Goal: Transaction & Acquisition: Purchase product/service

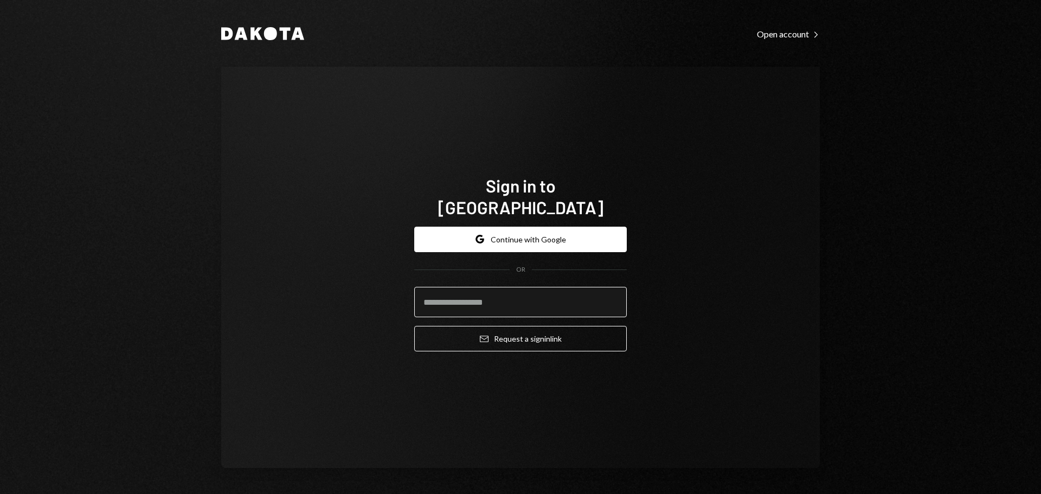
click at [513, 304] on input "email" at bounding box center [520, 302] width 212 height 30
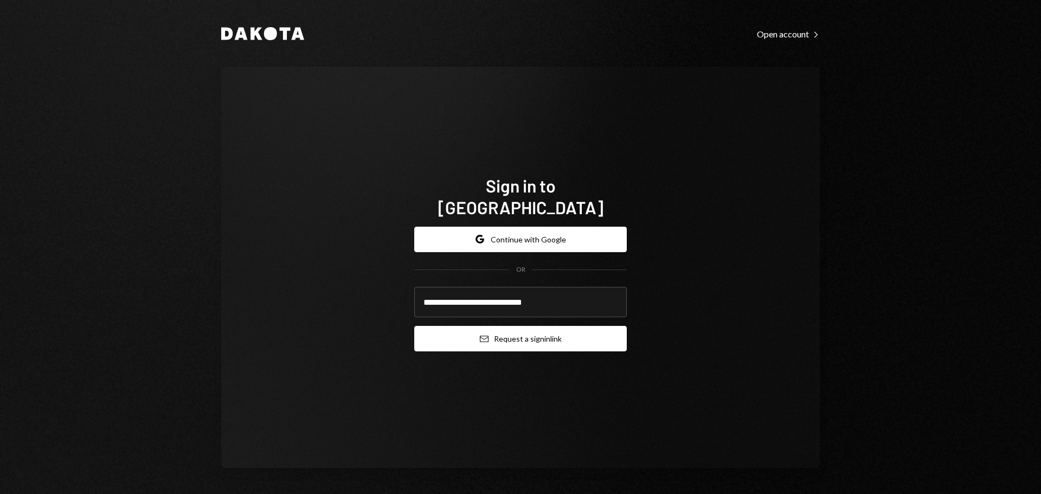
type input "**********"
click at [511, 334] on button "Email Request a sign in link" at bounding box center [520, 338] width 212 height 25
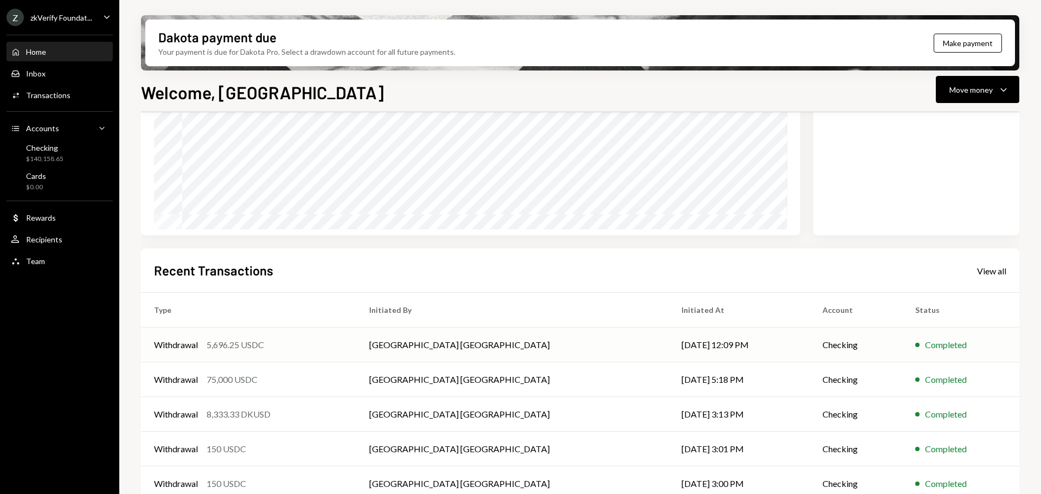
scroll to position [160, 0]
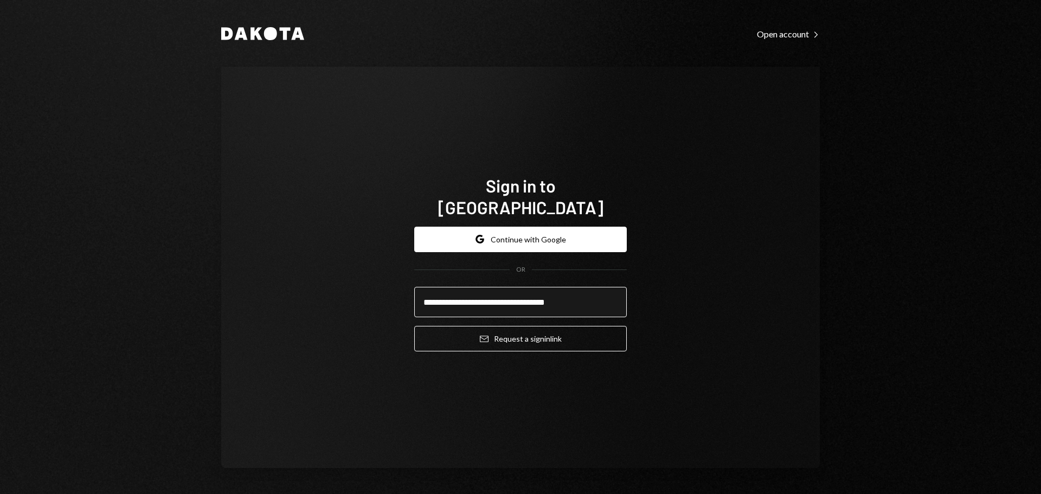
click at [488, 294] on input "**********" at bounding box center [520, 302] width 212 height 30
type input "**********"
click at [414, 326] on button "Email Request a sign in link" at bounding box center [520, 338] width 212 height 25
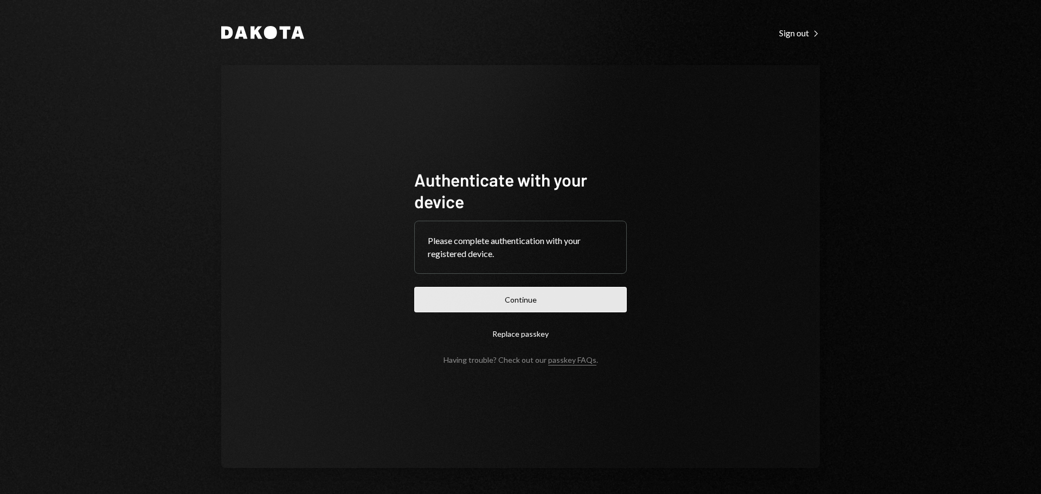
click at [494, 297] on button "Continue" at bounding box center [520, 299] width 212 height 25
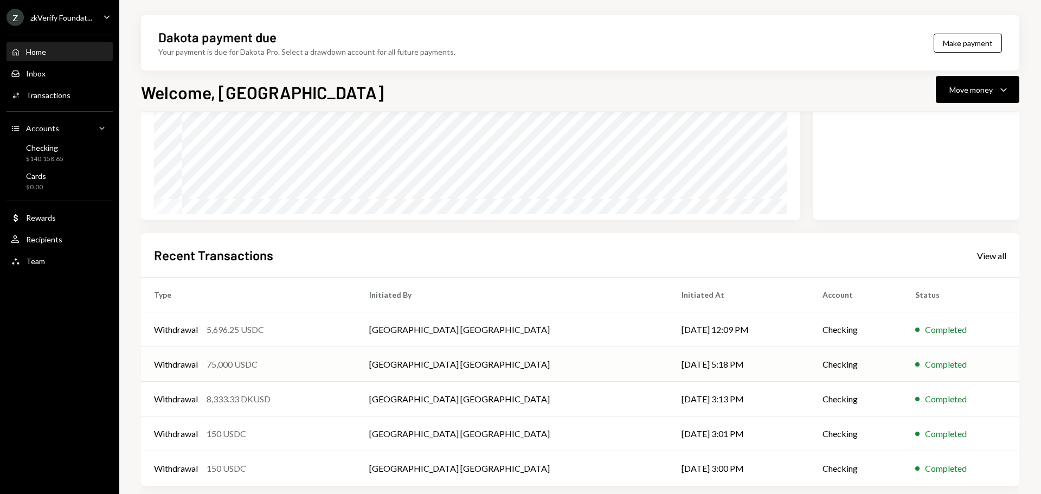
scroll to position [160, 0]
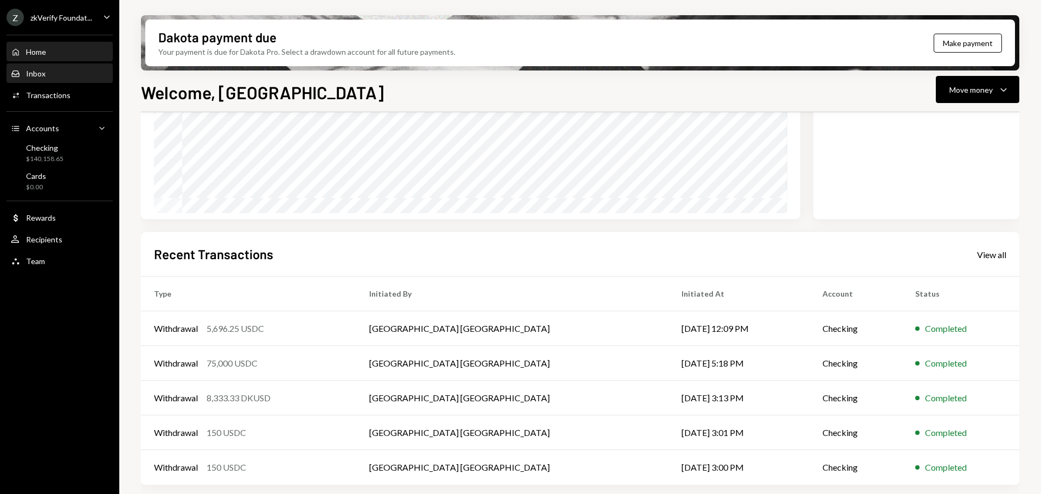
click at [62, 79] on div "Inbox Inbox" at bounding box center [60, 73] width 98 height 18
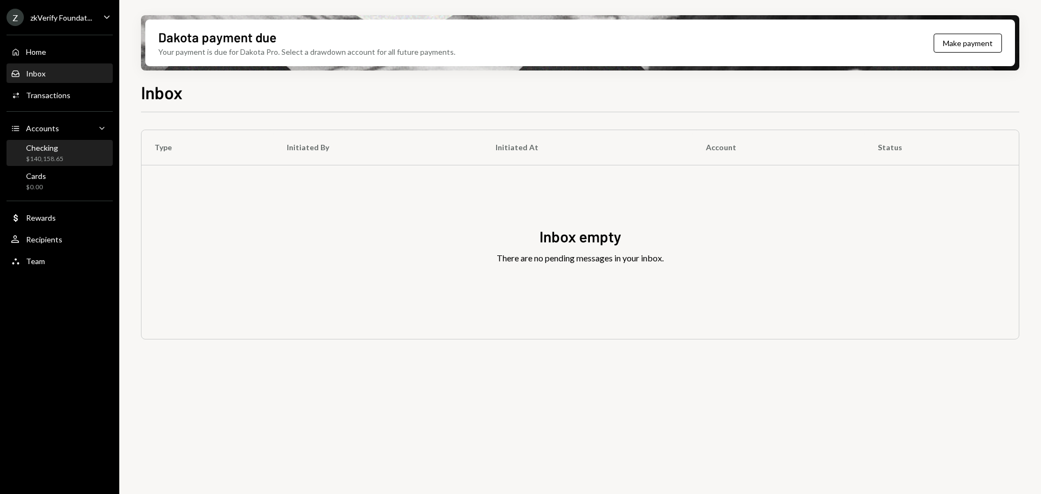
click at [56, 156] on div "$140,158.65" at bounding box center [44, 158] width 37 height 9
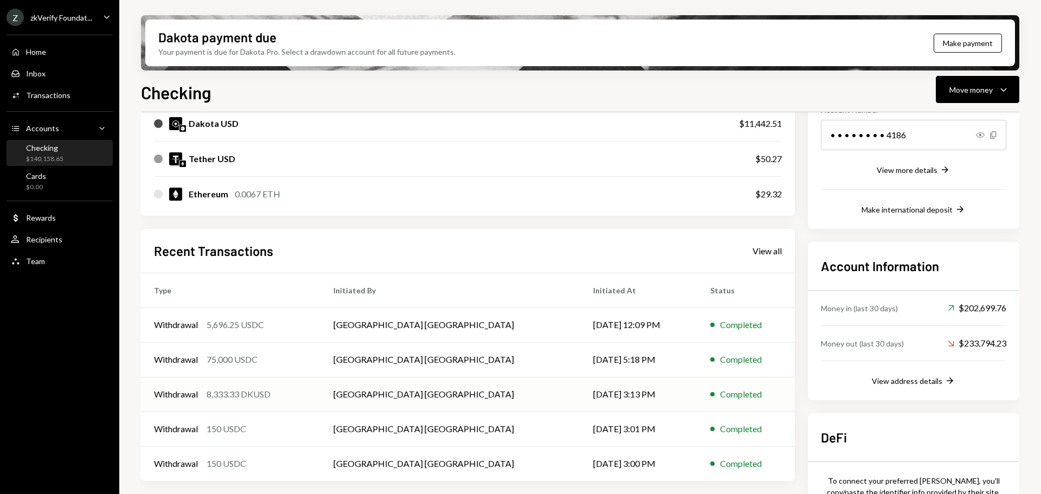
scroll to position [217, 0]
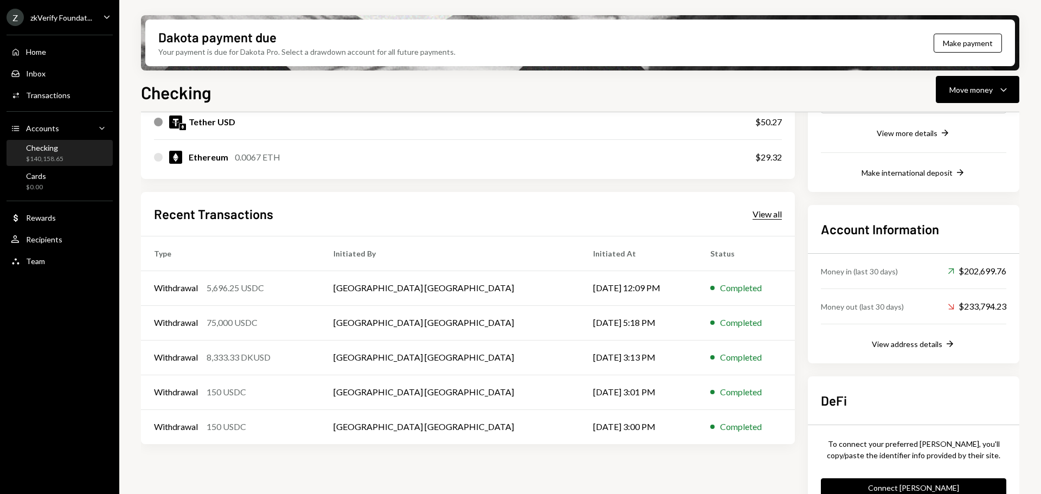
click at [770, 217] on div "View all" at bounding box center [766, 214] width 29 height 11
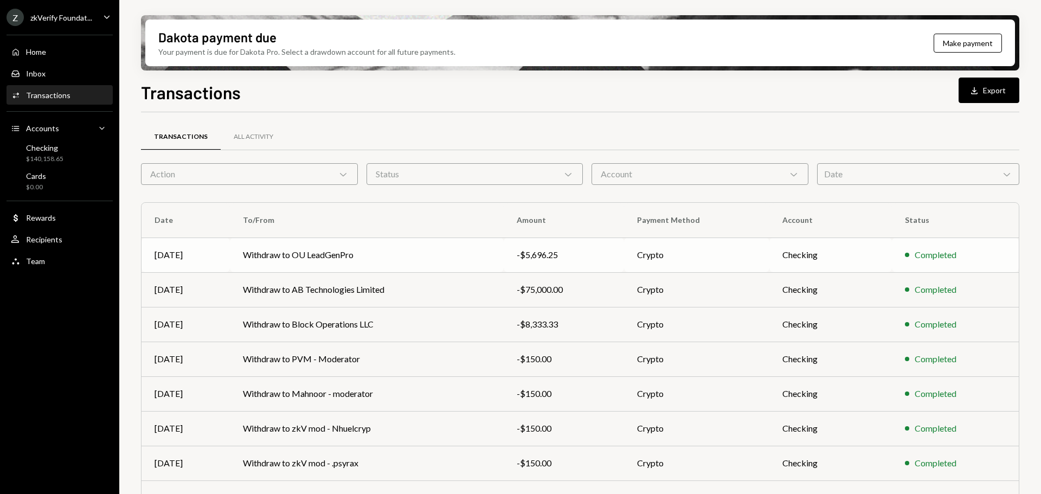
click at [355, 254] on td "Withdraw to OU LeadGenPro" at bounding box center [367, 254] width 274 height 35
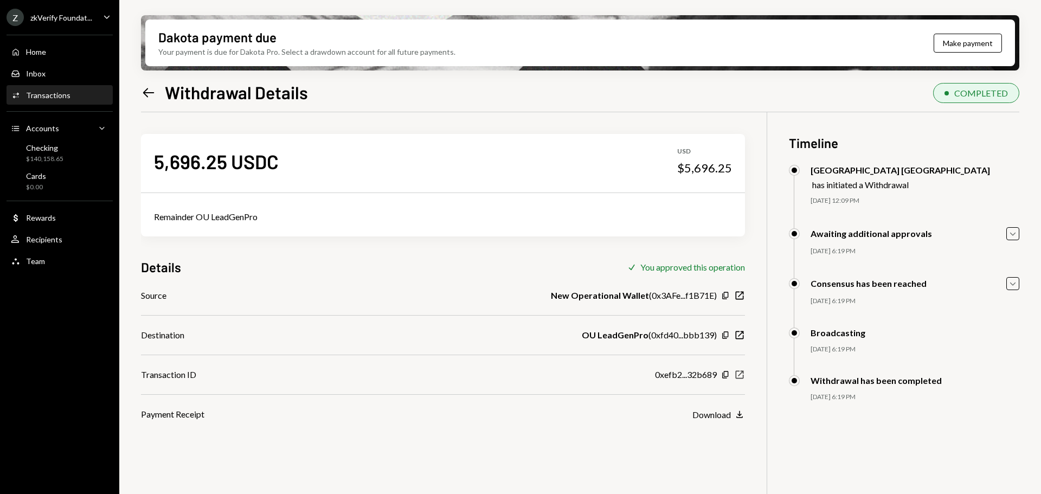
click at [743, 379] on icon "New Window" at bounding box center [739, 374] width 11 height 11
click at [62, 147] on div "Checking" at bounding box center [44, 147] width 37 height 9
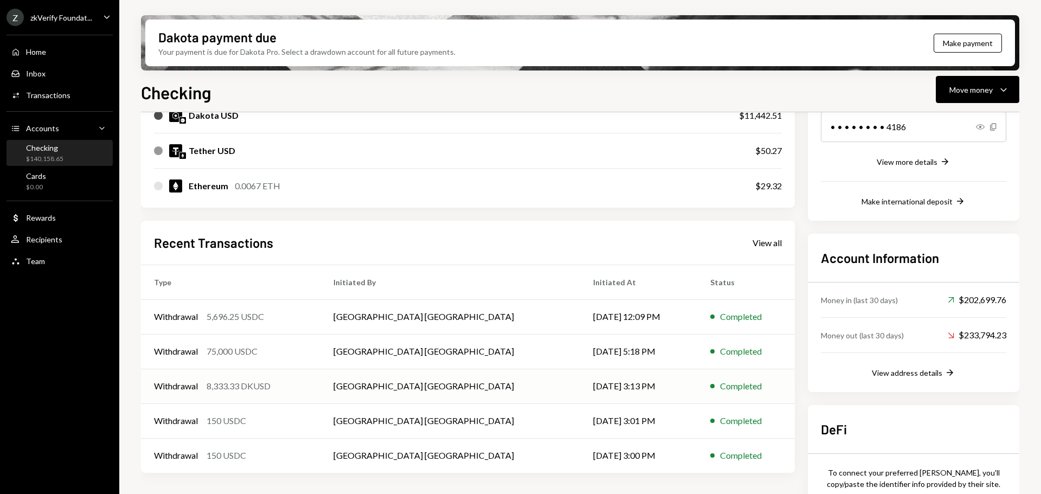
scroll to position [217, 0]
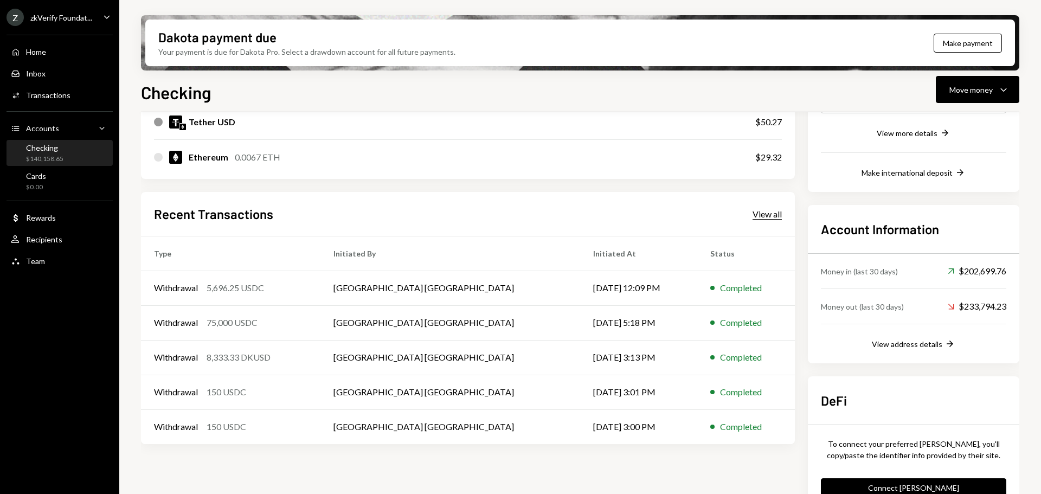
click at [757, 212] on div "View all" at bounding box center [766, 214] width 29 height 11
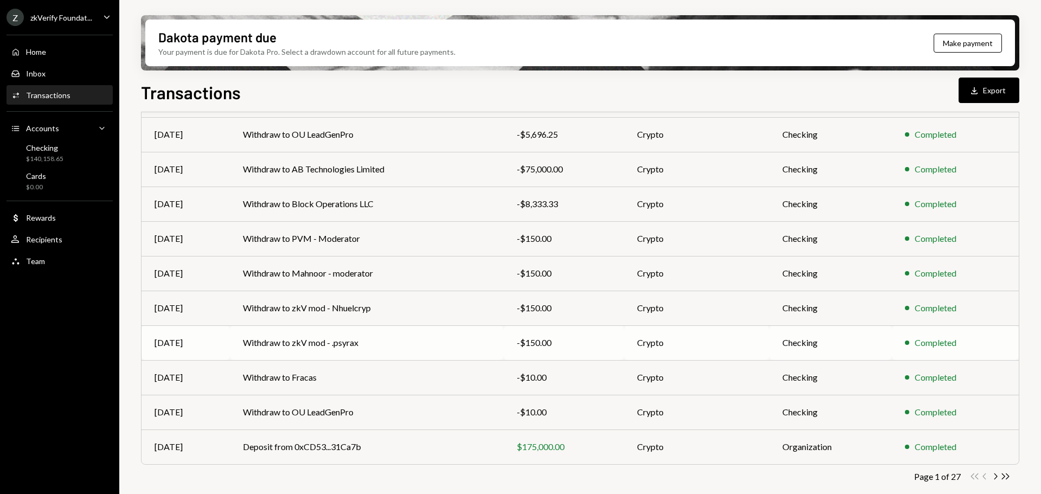
scroll to position [124, 0]
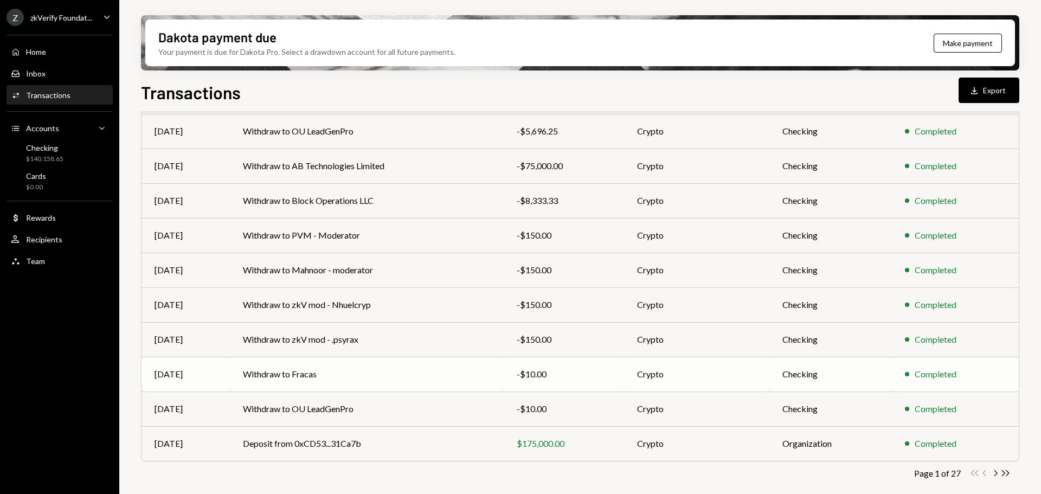
click at [447, 379] on td "Withdraw to Fracas" at bounding box center [367, 374] width 274 height 35
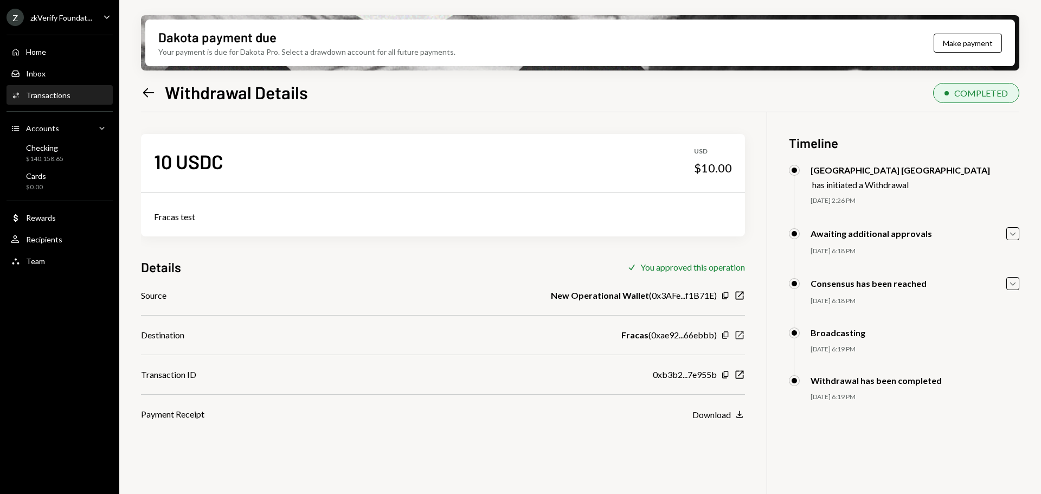
click at [738, 333] on icon "New Window" at bounding box center [739, 335] width 11 height 11
click at [737, 374] on icon "New Window" at bounding box center [739, 374] width 11 height 11
drag, startPoint x: 818, startPoint y: 397, endPoint x: 845, endPoint y: 396, distance: 27.1
click at [845, 396] on div "09/08/25 6:19 PM" at bounding box center [914, 396] width 209 height 9
click at [44, 154] on div "$140,158.65" at bounding box center [44, 158] width 37 height 9
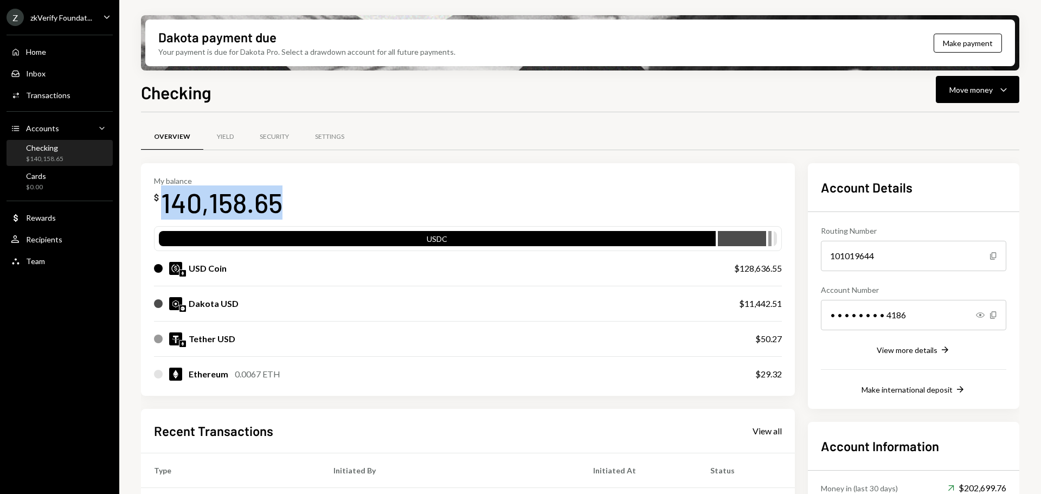
drag, startPoint x: 165, startPoint y: 209, endPoint x: 275, endPoint y: 210, distance: 110.6
click at [275, 210] on div "140,158.65" at bounding box center [221, 202] width 121 height 34
click at [191, 210] on div "140,158.65" at bounding box center [221, 202] width 121 height 34
click at [58, 153] on div "Checking $140,158.65" at bounding box center [44, 153] width 37 height 21
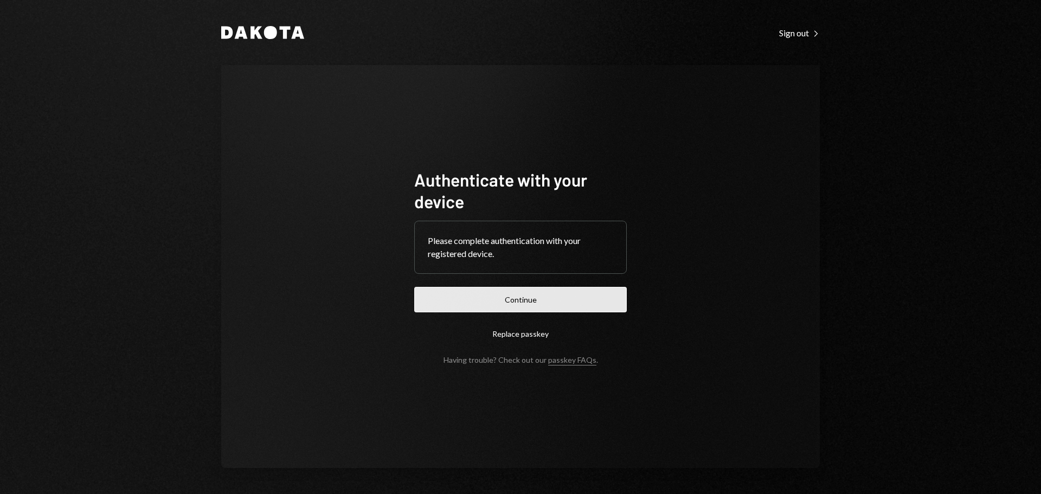
click at [512, 306] on button "Continue" at bounding box center [520, 299] width 212 height 25
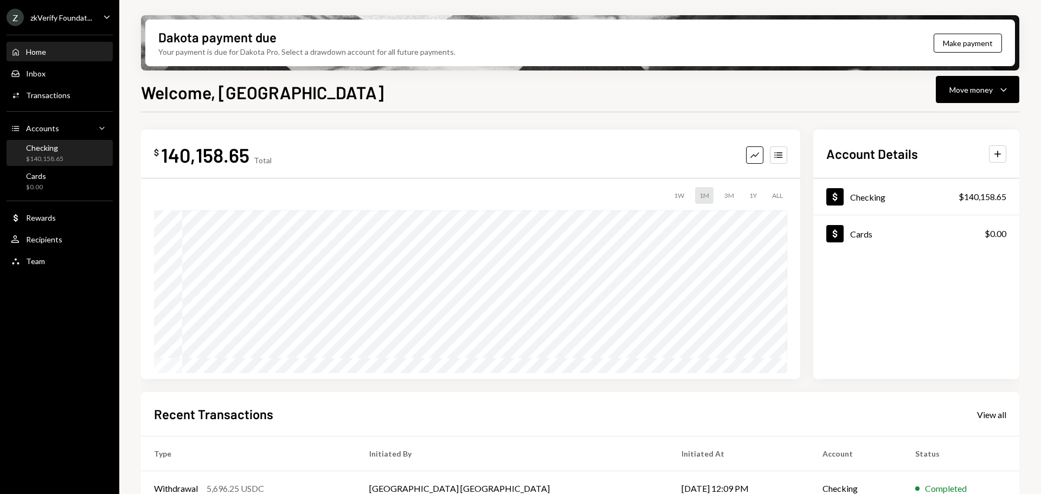
click at [74, 159] on div "Checking $140,158.65" at bounding box center [60, 153] width 98 height 21
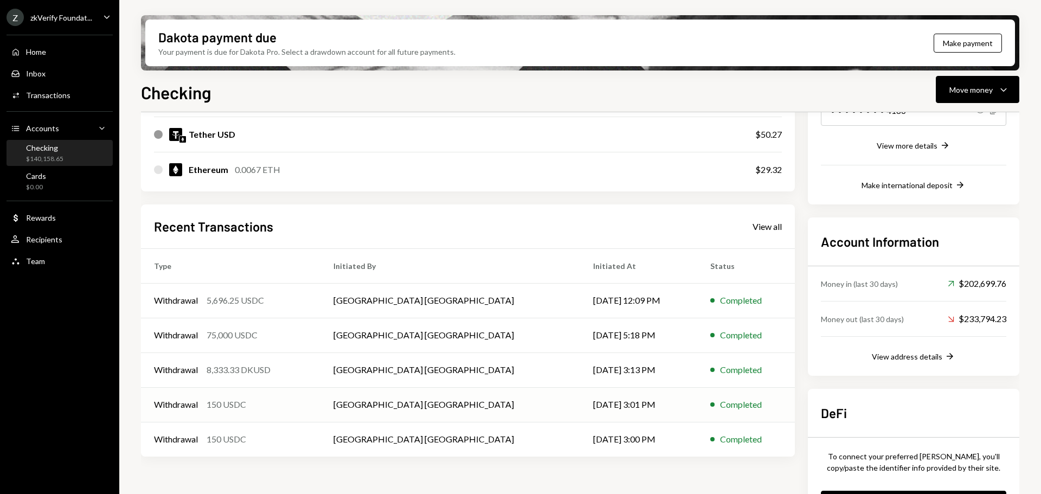
scroll to position [242, 0]
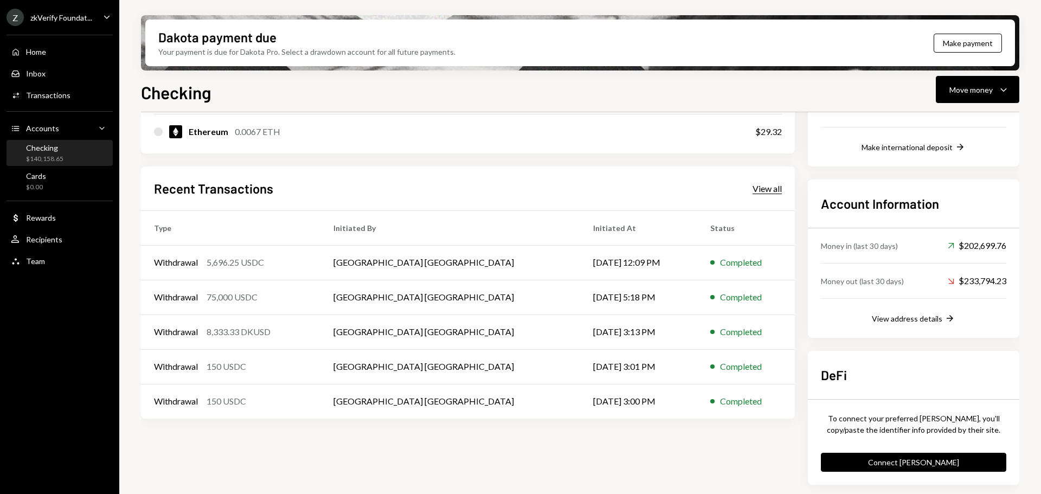
click at [773, 185] on div "View all" at bounding box center [766, 188] width 29 height 11
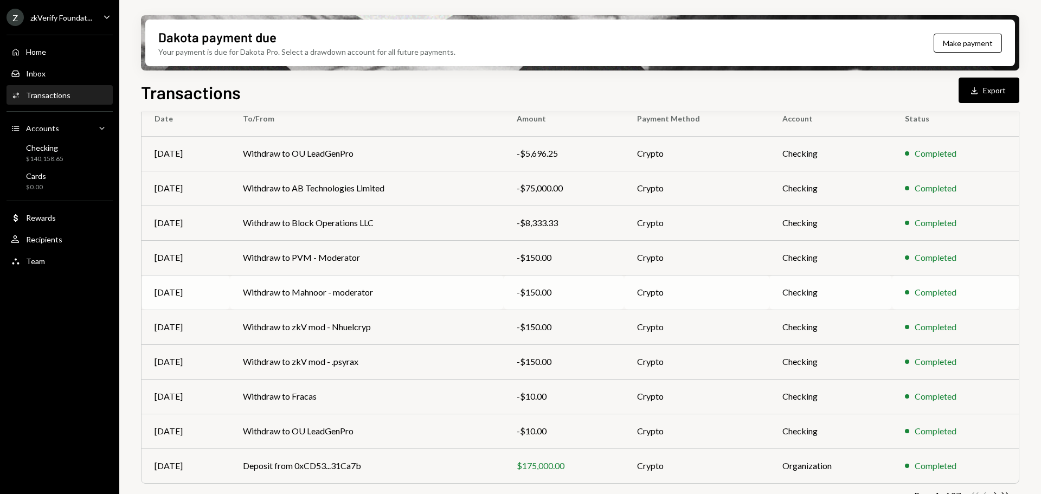
scroll to position [108, 0]
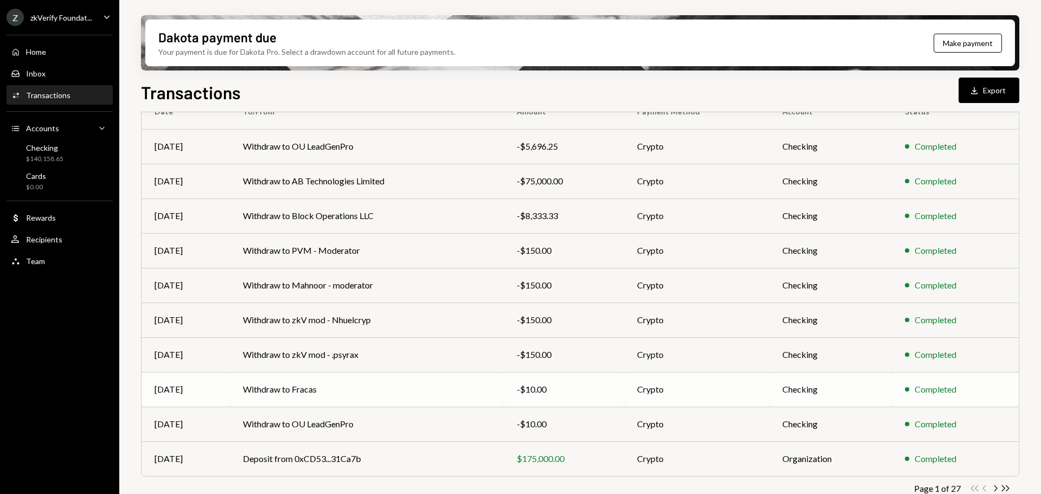
click at [371, 404] on td "Withdraw to Fracas" at bounding box center [367, 389] width 274 height 35
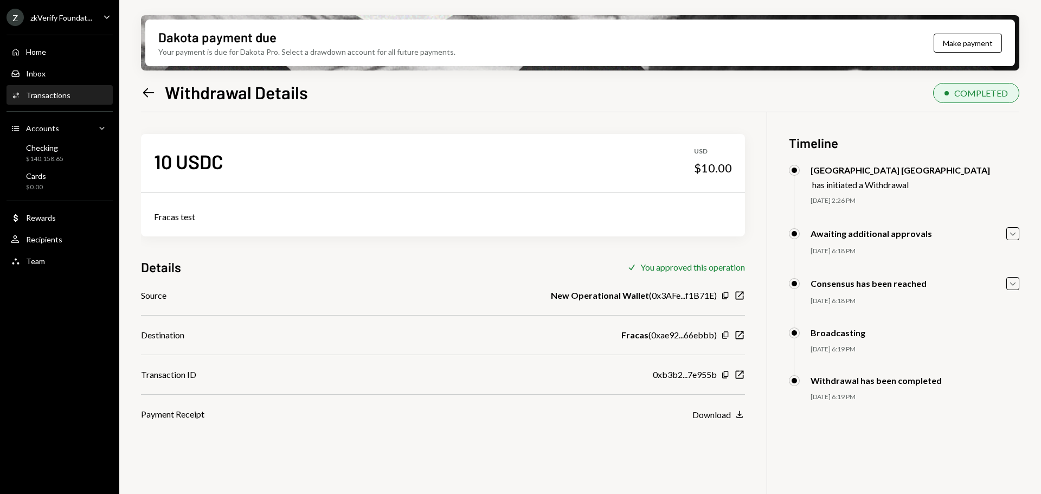
drag, startPoint x: 652, startPoint y: 338, endPoint x: 718, endPoint y: 338, distance: 65.6
click at [718, 338] on div "Fracas ( 0xae92...66ebbb ) Copy New Window" at bounding box center [683, 334] width 124 height 13
click at [683, 339] on div "Fracas ( 0xae92...66ebbb )" at bounding box center [668, 334] width 95 height 13
drag, startPoint x: 655, startPoint y: 335, endPoint x: 717, endPoint y: 335, distance: 61.2
click at [717, 335] on div "Fracas ( 0xae92...66ebbb ) Copy New Window" at bounding box center [683, 334] width 124 height 13
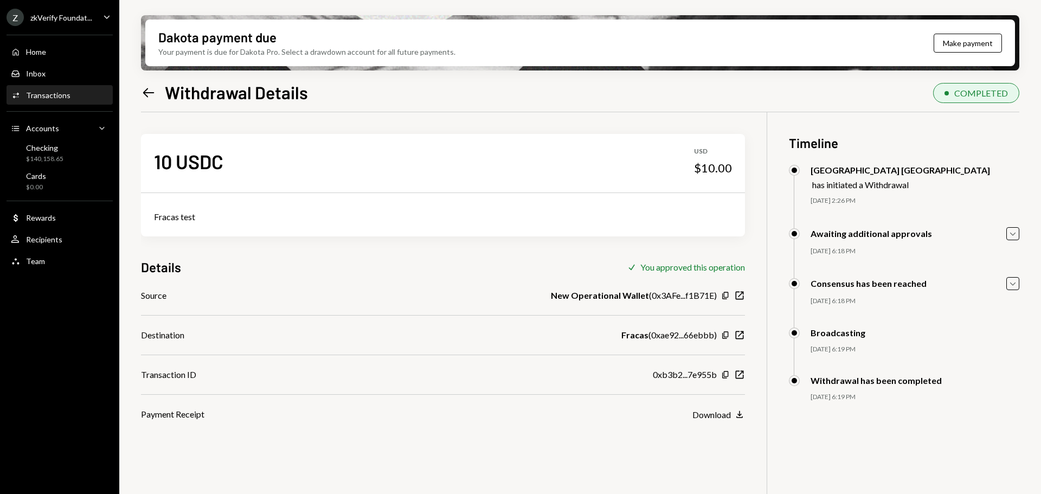
click at [682, 370] on div "0xb3b2...7e955b" at bounding box center [685, 374] width 64 height 13
click at [57, 163] on div "$140,158.65" at bounding box center [44, 158] width 37 height 9
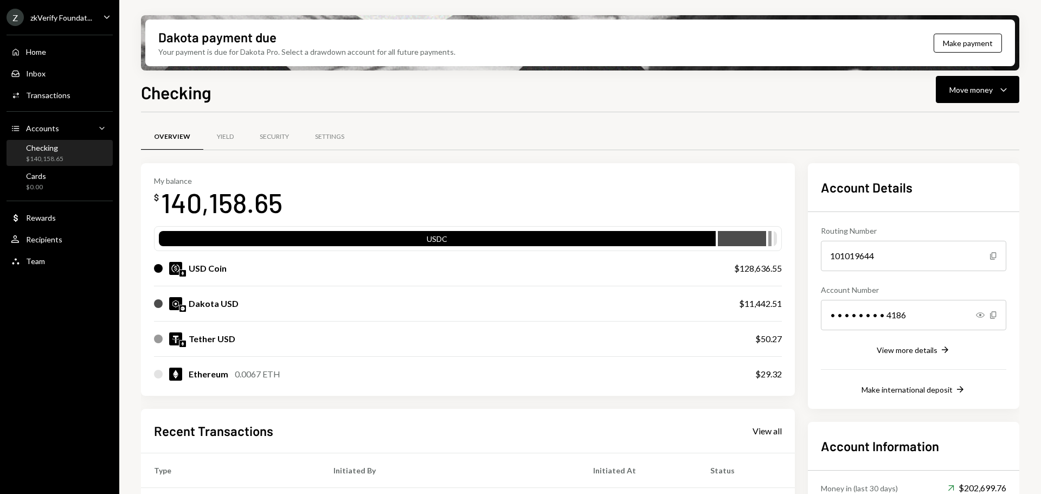
click at [57, 153] on div "Checking $140,158.65" at bounding box center [44, 153] width 37 height 21
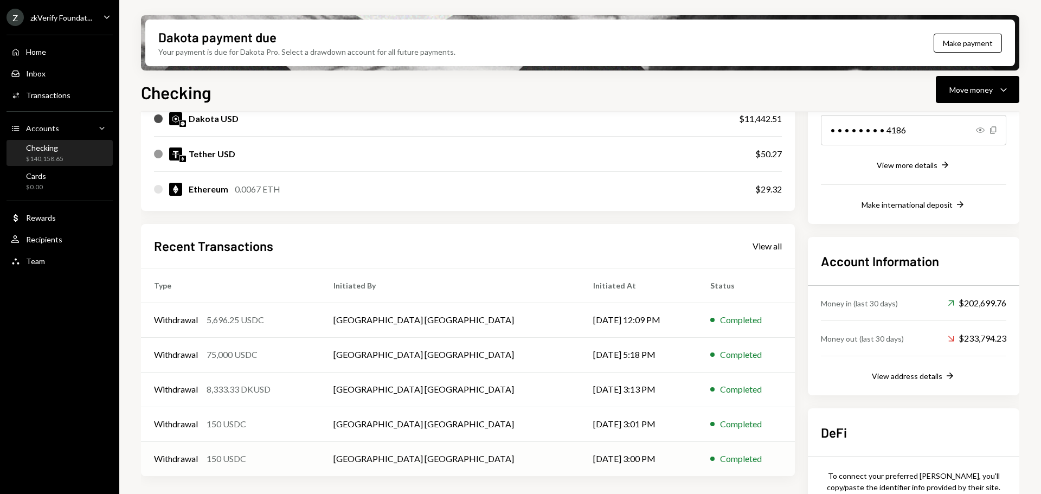
scroll to position [242, 0]
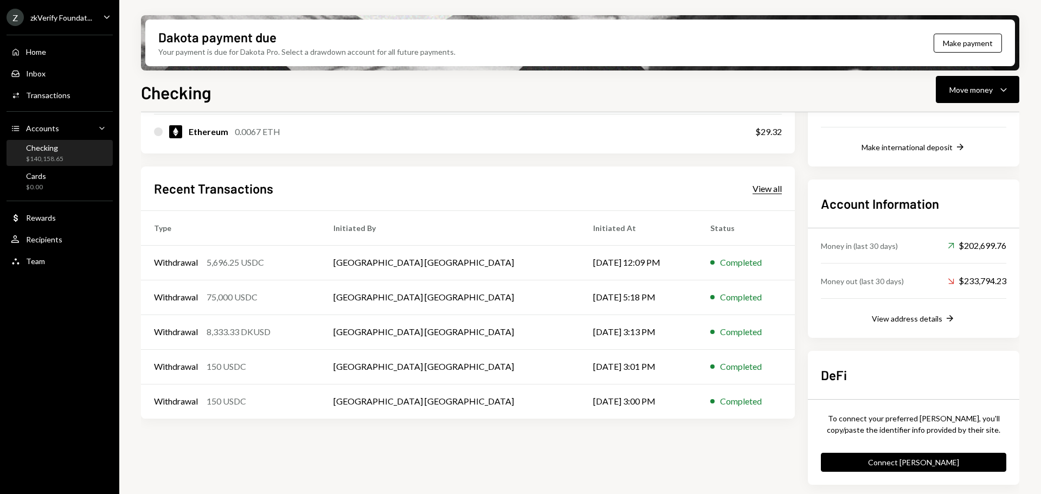
click at [758, 192] on div "View all" at bounding box center [766, 188] width 29 height 11
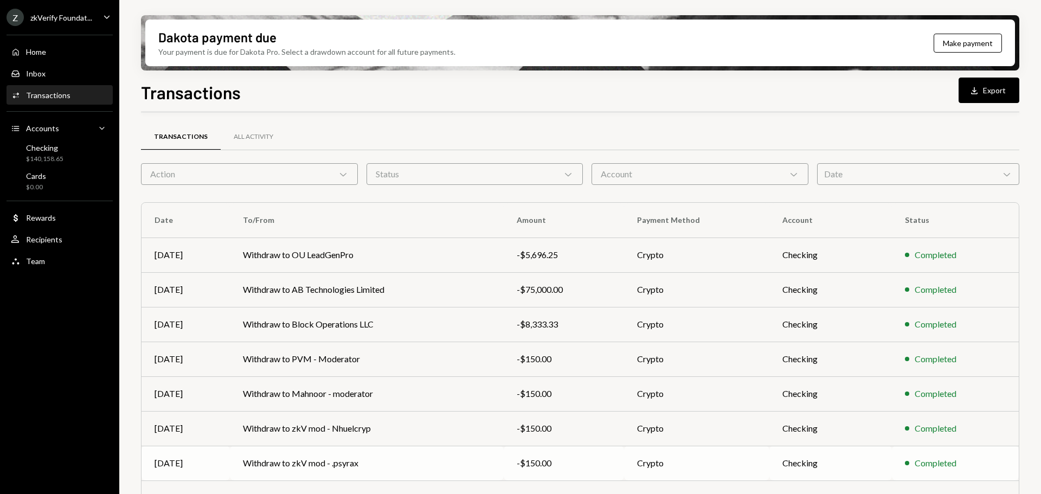
scroll to position [124, 0]
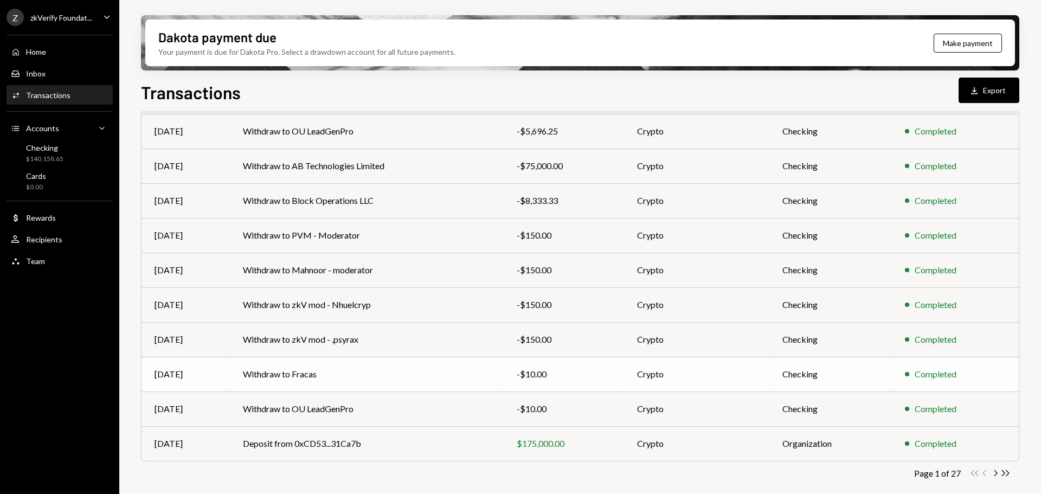
click at [294, 376] on td "Withdraw to Fracas" at bounding box center [367, 374] width 274 height 35
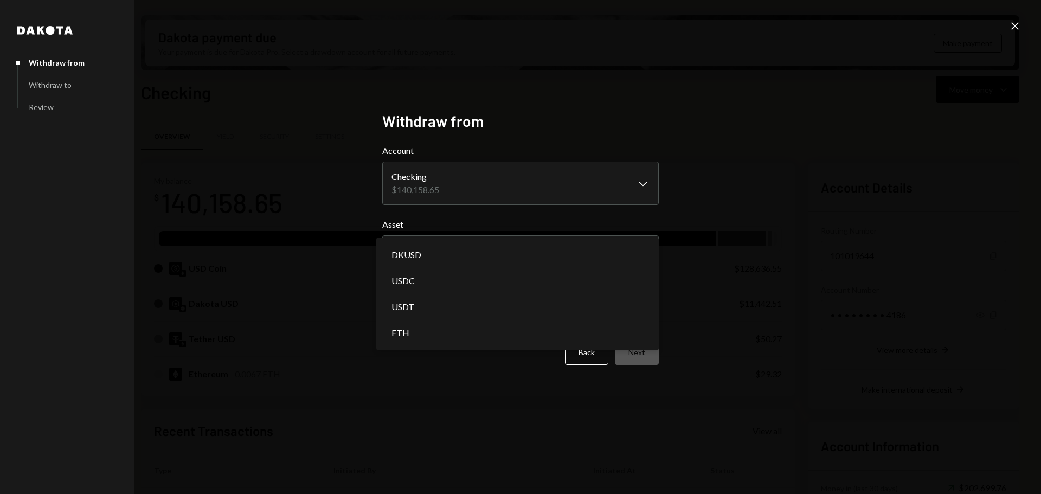
select select "****"
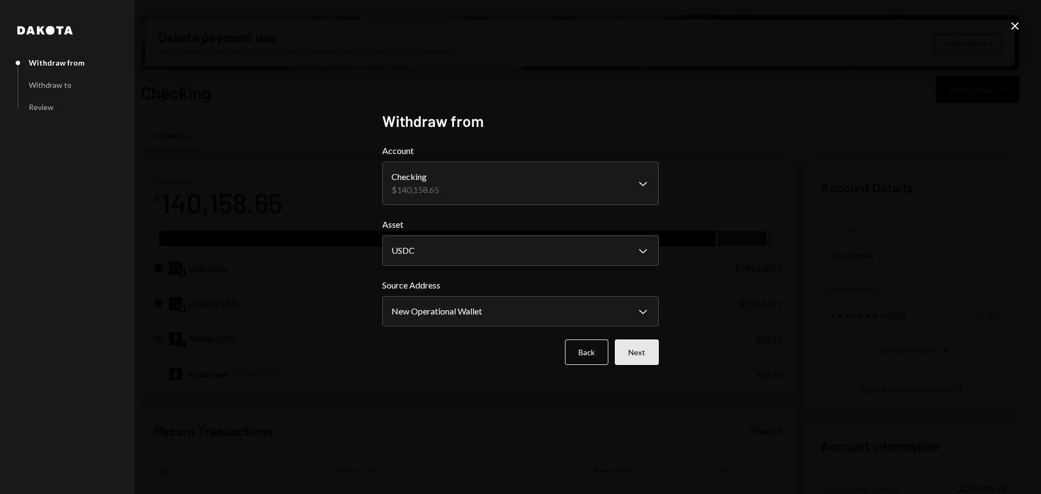
click at [634, 352] on button "Next" at bounding box center [637, 351] width 44 height 25
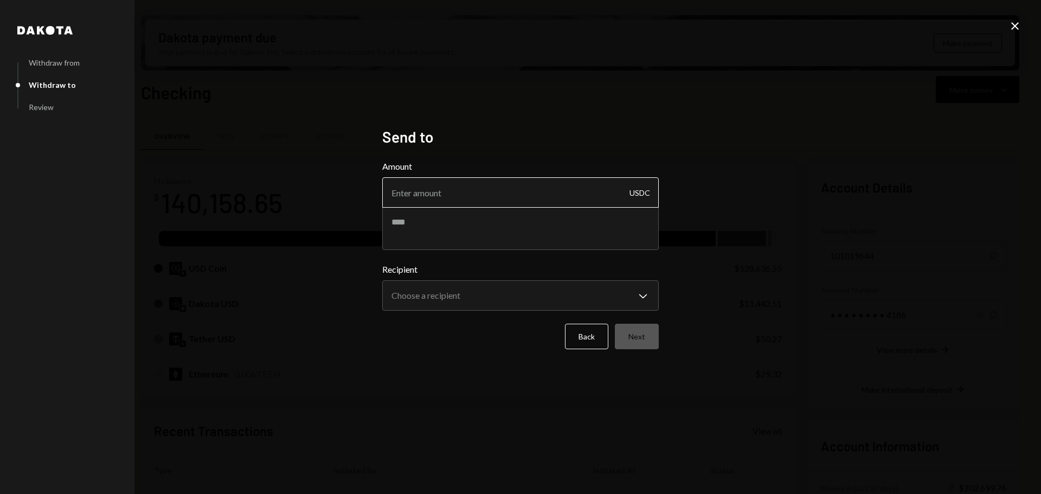
click at [481, 197] on input "Amount" at bounding box center [520, 192] width 276 height 30
click at [455, 202] on input "Amount" at bounding box center [520, 192] width 276 height 30
type input "71990"
click at [449, 223] on textarea at bounding box center [520, 227] width 276 height 43
type textarea "**********"
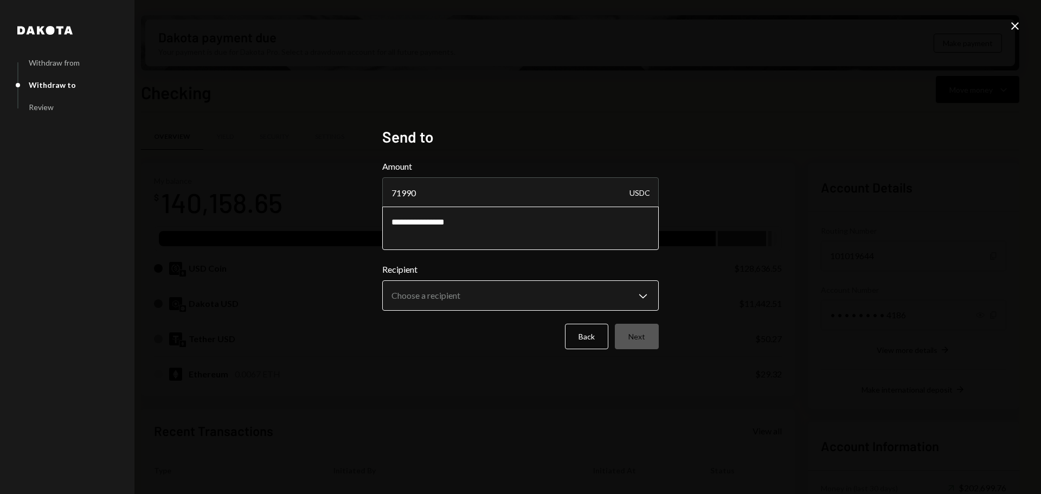
click at [447, 292] on body "Z zkVerify Foundat... Caret Down Home Home Inbox Inbox Activities Transactions …" at bounding box center [520, 247] width 1041 height 494
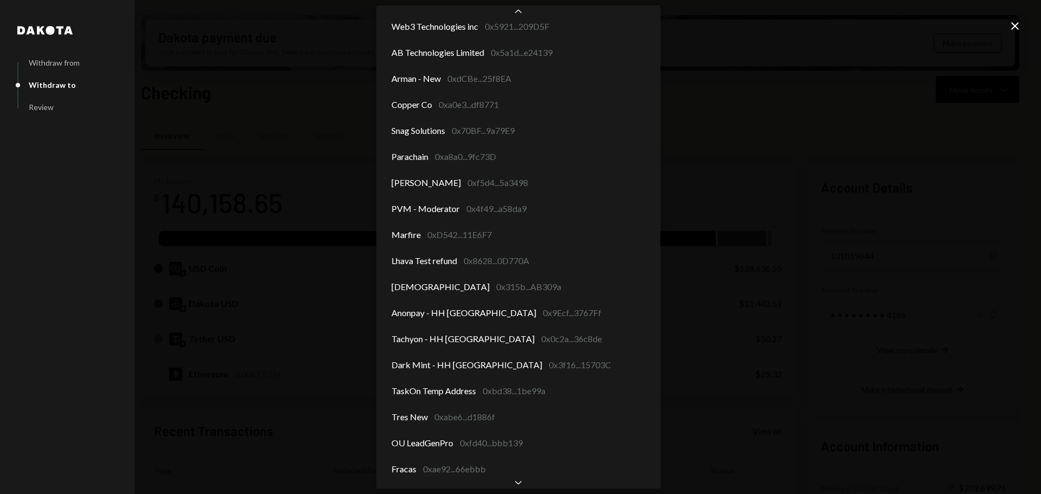
scroll to position [1074, 0]
select select "**********"
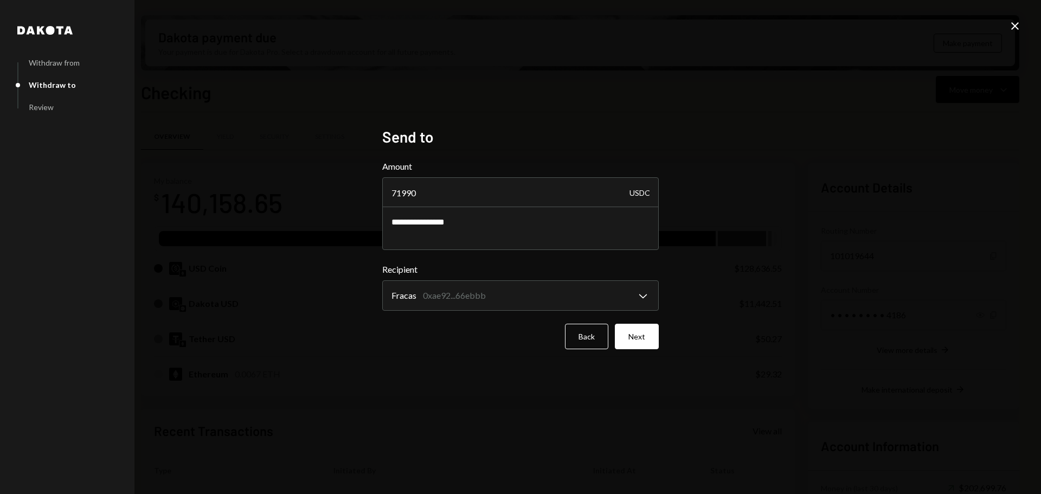
click at [628, 334] on button "Next" at bounding box center [637, 336] width 44 height 25
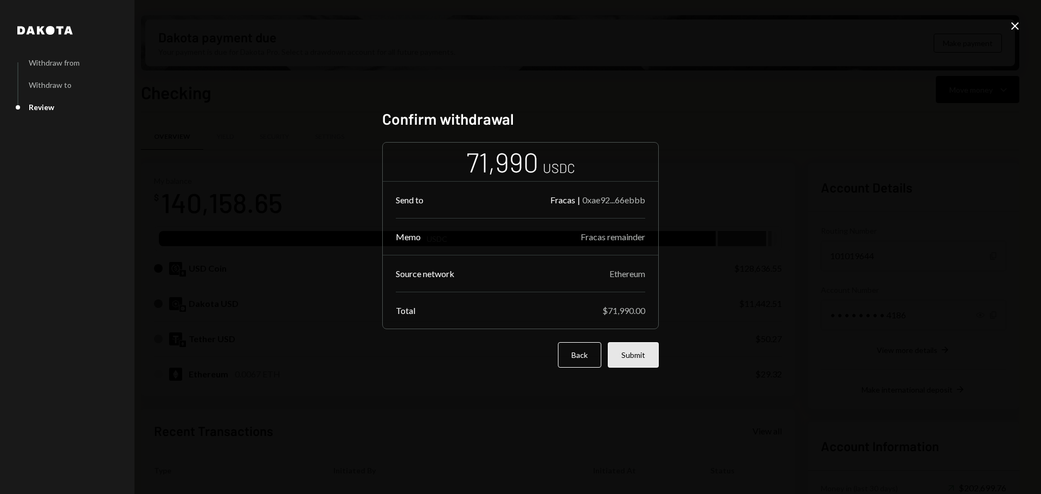
click at [627, 354] on button "Submit" at bounding box center [633, 354] width 51 height 25
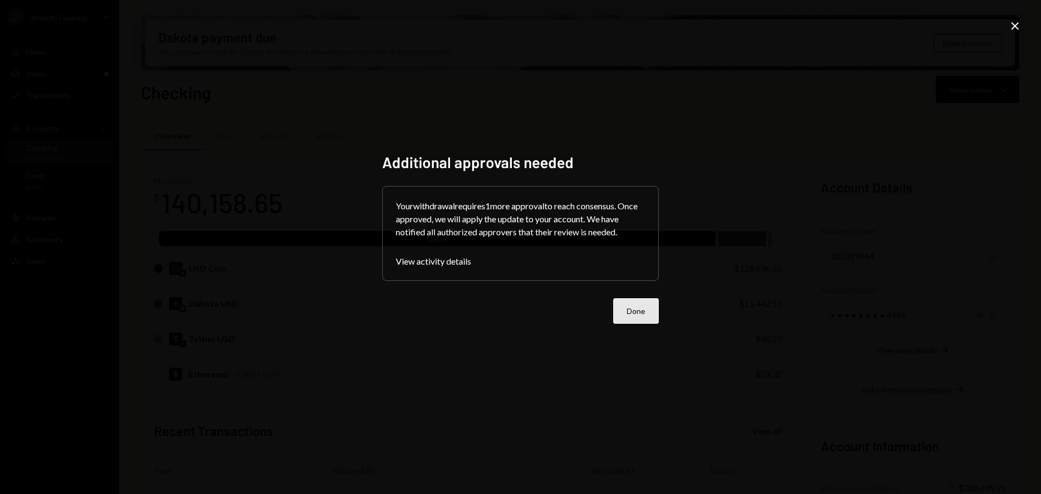
click at [622, 307] on button "Done" at bounding box center [636, 310] width 46 height 25
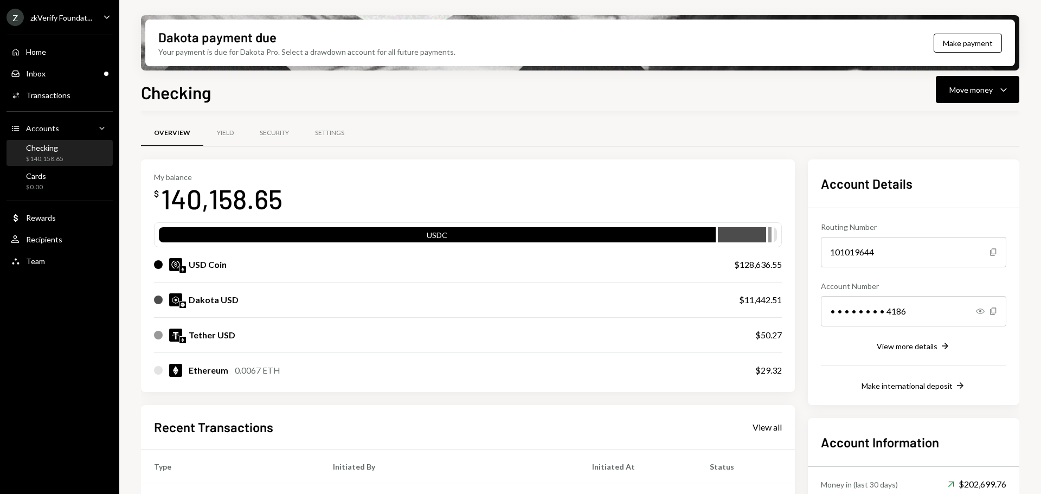
scroll to position [0, 0]
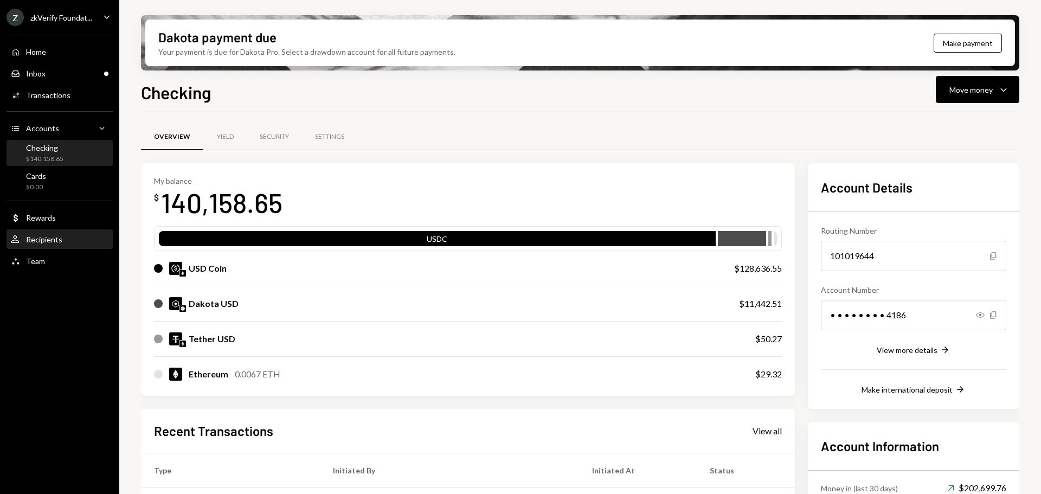
click at [51, 243] on div "Recipients" at bounding box center [44, 239] width 36 height 9
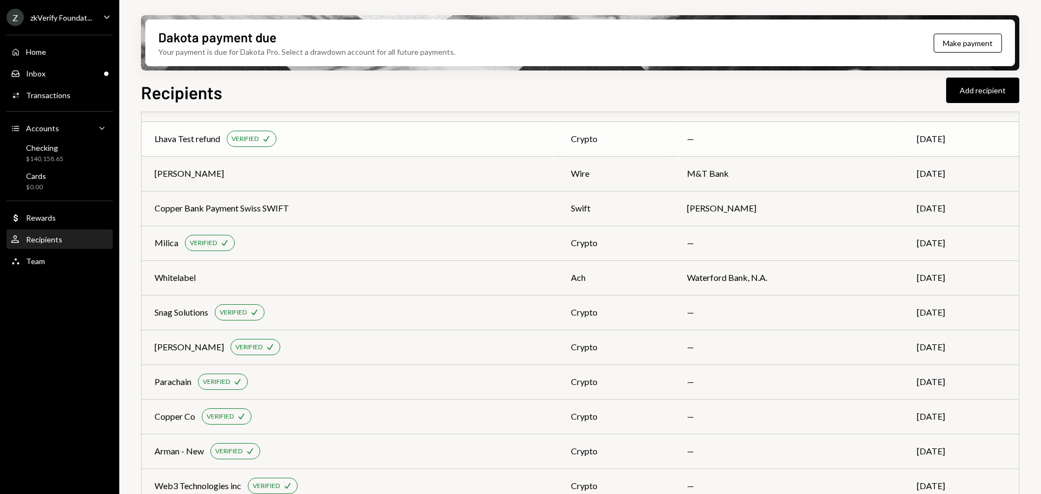
scroll to position [813, 0]
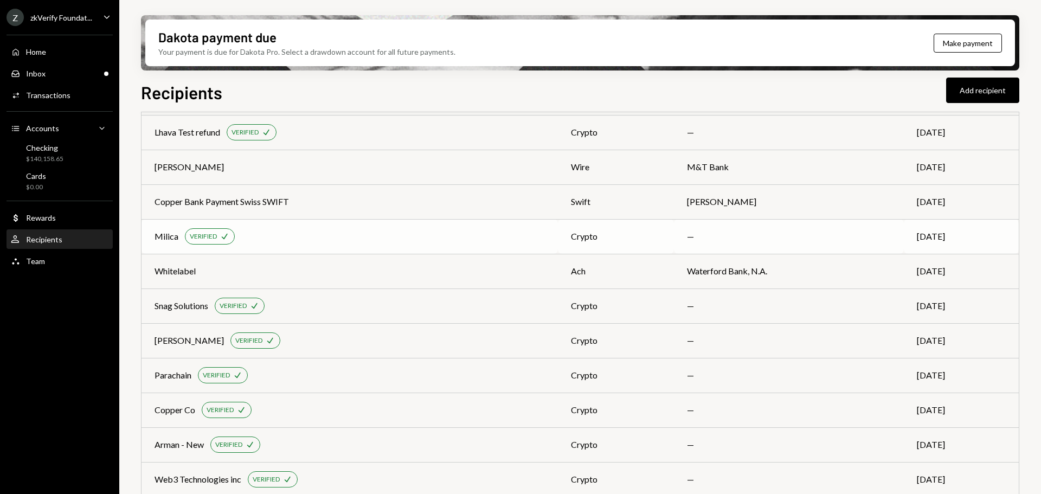
click at [337, 238] on div "Milica VERIFIED Check" at bounding box center [349, 236] width 390 height 16
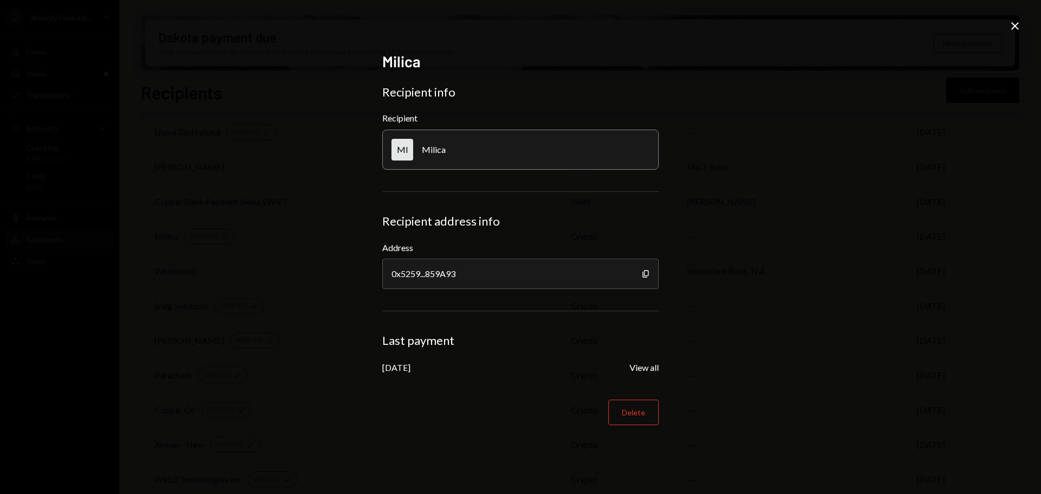
drag, startPoint x: 400, startPoint y: 370, endPoint x: 426, endPoint y: 371, distance: 26.1
click at [410, 371] on div "Aug 12, 2025" at bounding box center [396, 367] width 28 height 10
click at [1019, 23] on icon "Close" at bounding box center [1014, 26] width 13 height 13
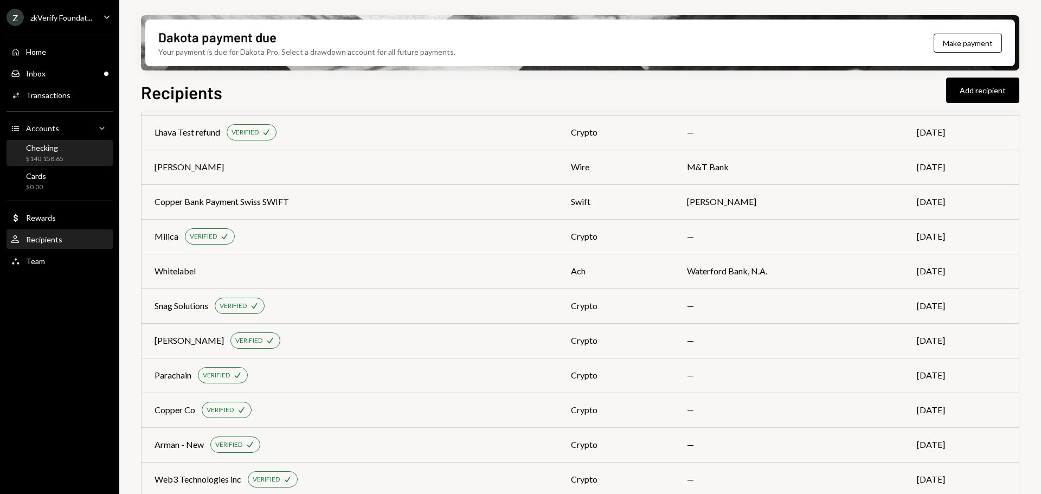
click at [38, 145] on div "Checking" at bounding box center [44, 147] width 37 height 9
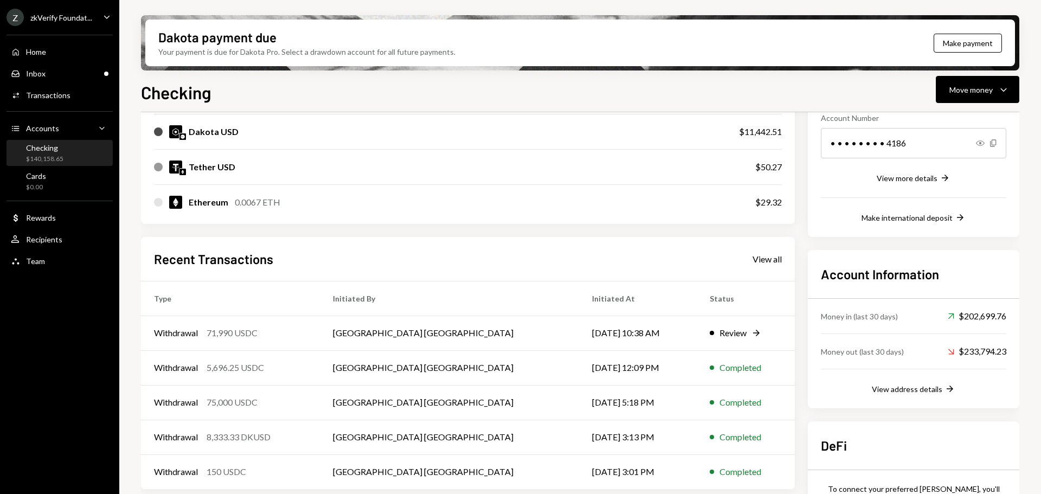
scroll to position [242, 0]
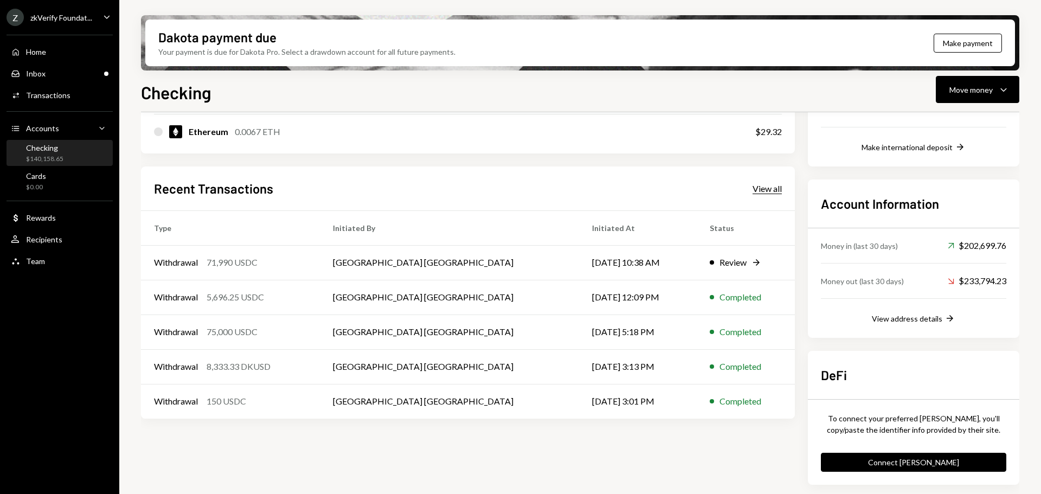
click at [759, 191] on div "View all" at bounding box center [766, 188] width 29 height 11
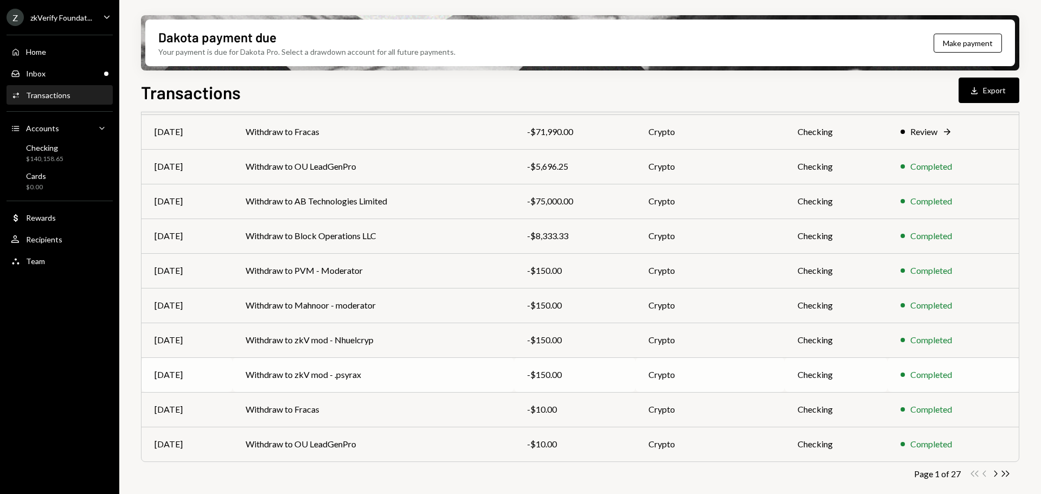
scroll to position [124, 0]
click at [995, 474] on icon "Chevron Right" at bounding box center [995, 473] width 10 height 10
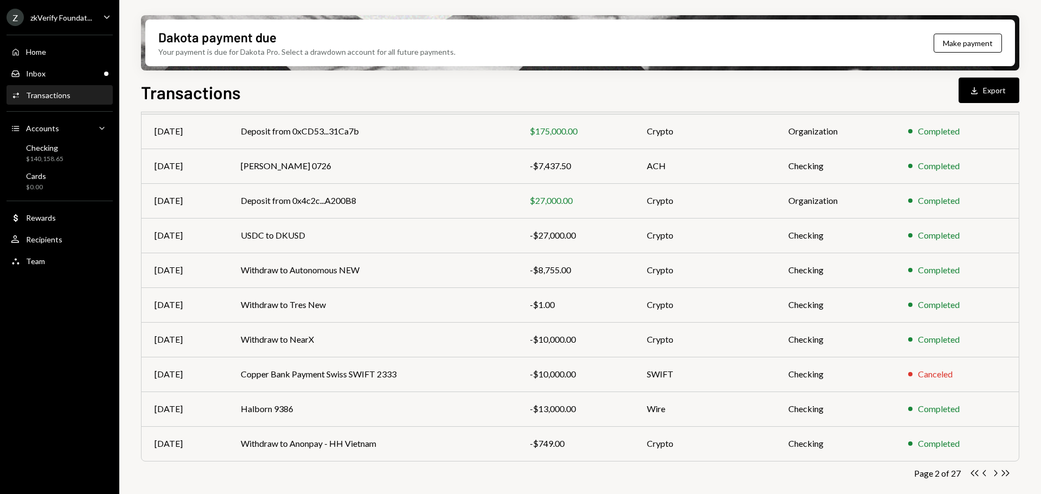
click at [995, 474] on icon "Chevron Right" at bounding box center [995, 473] width 10 height 10
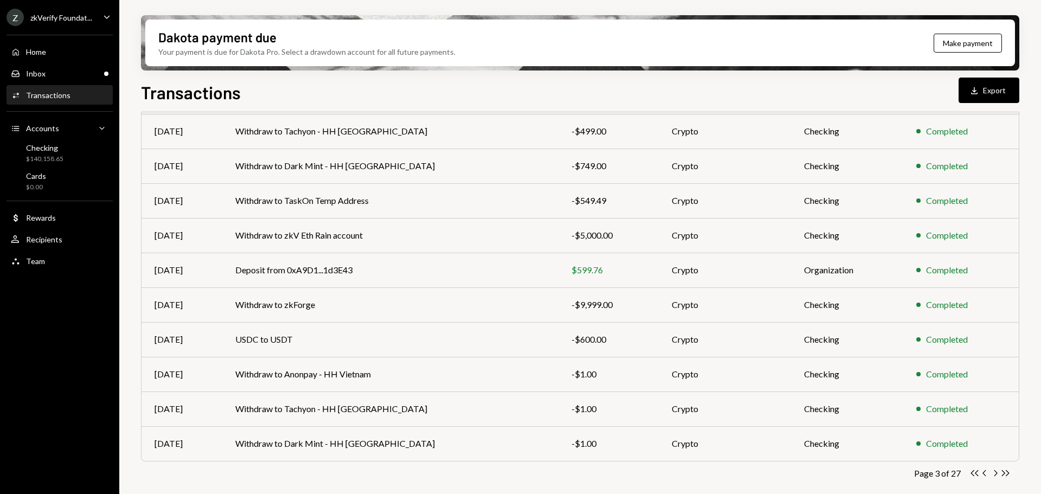
click at [995, 474] on icon "Chevron Right" at bounding box center [995, 473] width 10 height 10
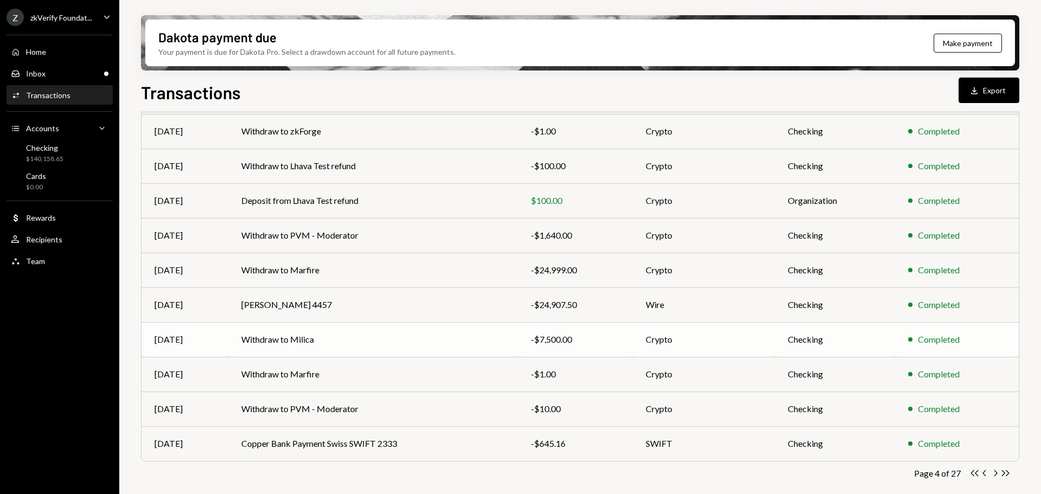
click at [450, 346] on td "Withdraw to Milica" at bounding box center [373, 339] width 290 height 35
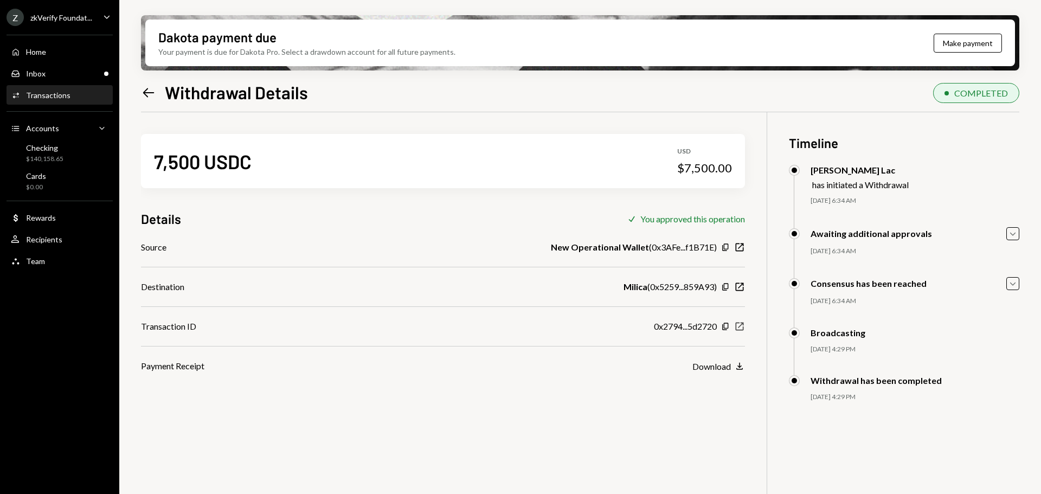
click at [741, 328] on icon "New Window" at bounding box center [739, 326] width 11 height 11
click at [48, 156] on div "$140,158.65" at bounding box center [44, 158] width 37 height 9
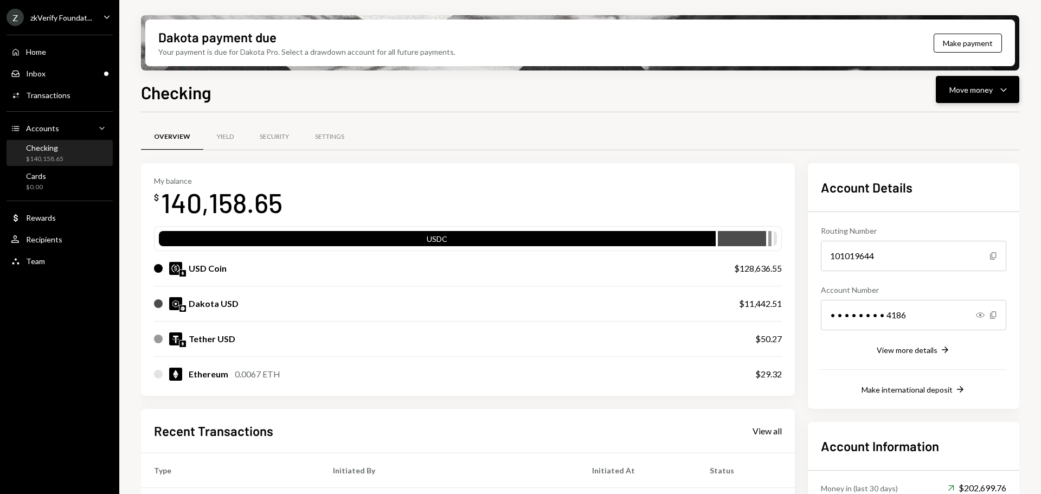
click at [938, 92] on button "Move money Caret Down" at bounding box center [976, 89] width 83 height 27
click at [940, 129] on div "Withdraw Send" at bounding box center [960, 122] width 108 height 24
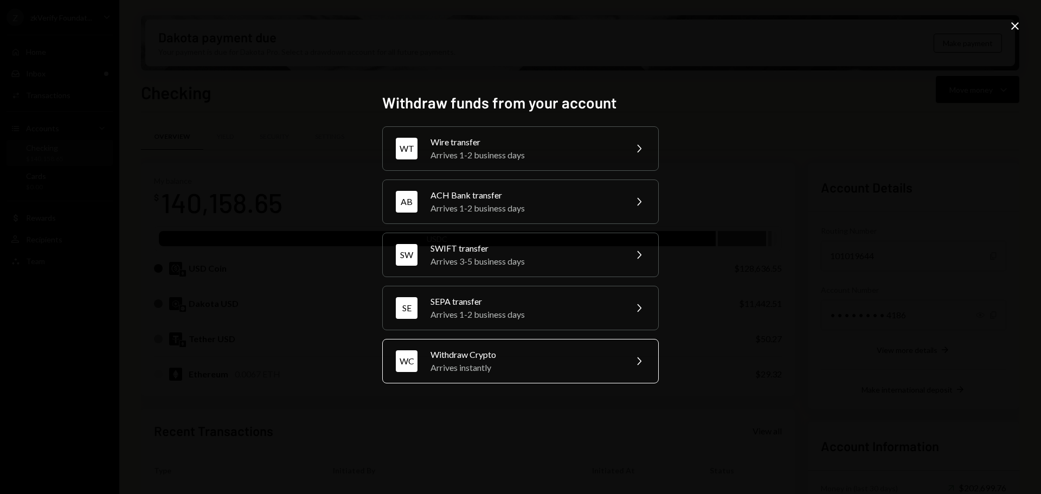
click at [470, 367] on div "Arrives instantly" at bounding box center [524, 367] width 189 height 13
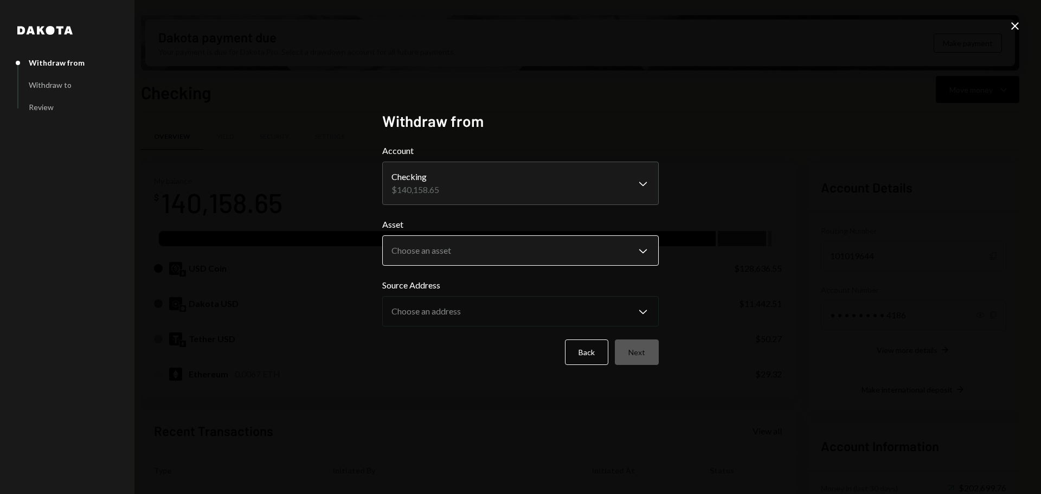
click at [426, 251] on body "Z zkVerify Foundat... Caret Down Home Home Inbox Inbox Activities Transactions …" at bounding box center [520, 247] width 1041 height 494
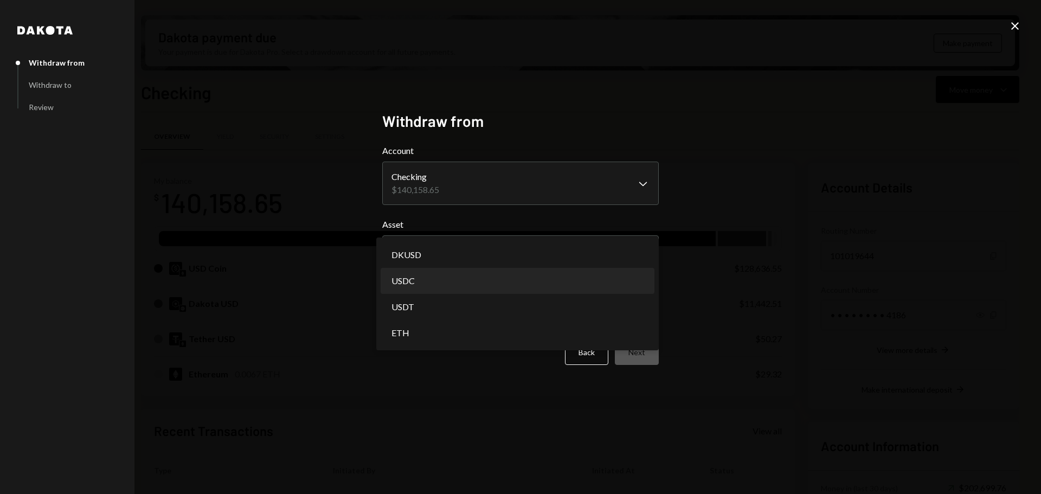
select select "****"
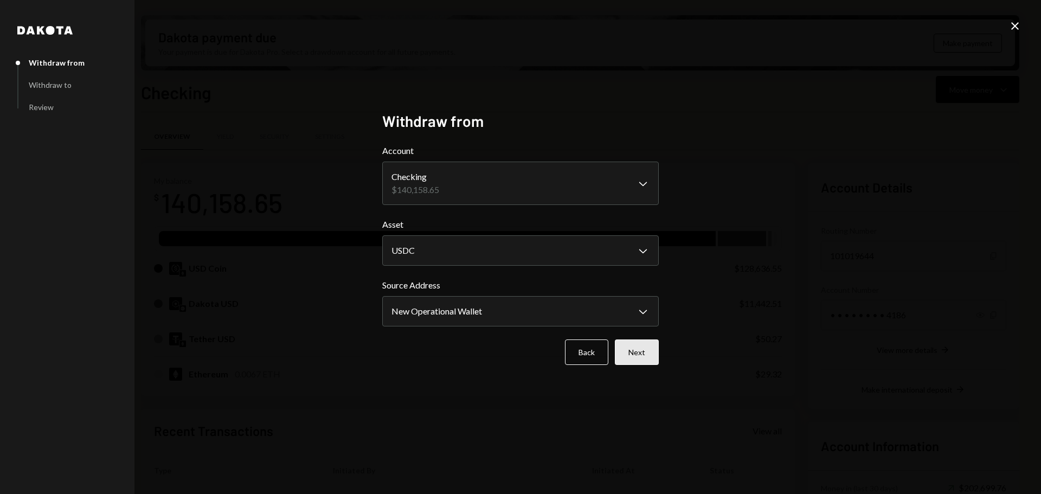
click at [647, 361] on button "Next" at bounding box center [637, 351] width 44 height 25
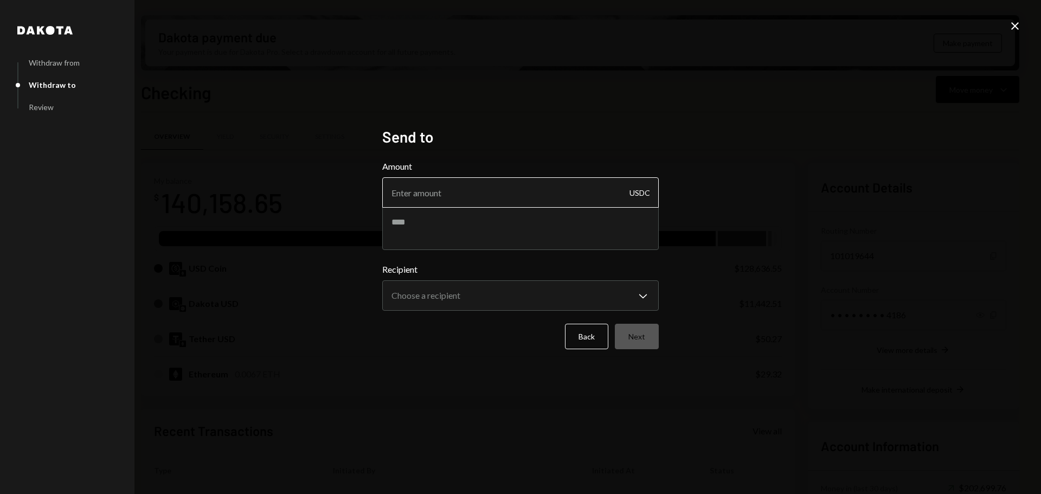
click at [423, 201] on input "Amount" at bounding box center [520, 192] width 276 height 30
type input "7500"
click at [404, 225] on textarea at bounding box center [520, 227] width 276 height 43
type textarea "******"
click at [453, 297] on body "Z zkVerify Foundat... Caret Down Home Home Inbox Inbox Activities Transactions …" at bounding box center [520, 247] width 1041 height 494
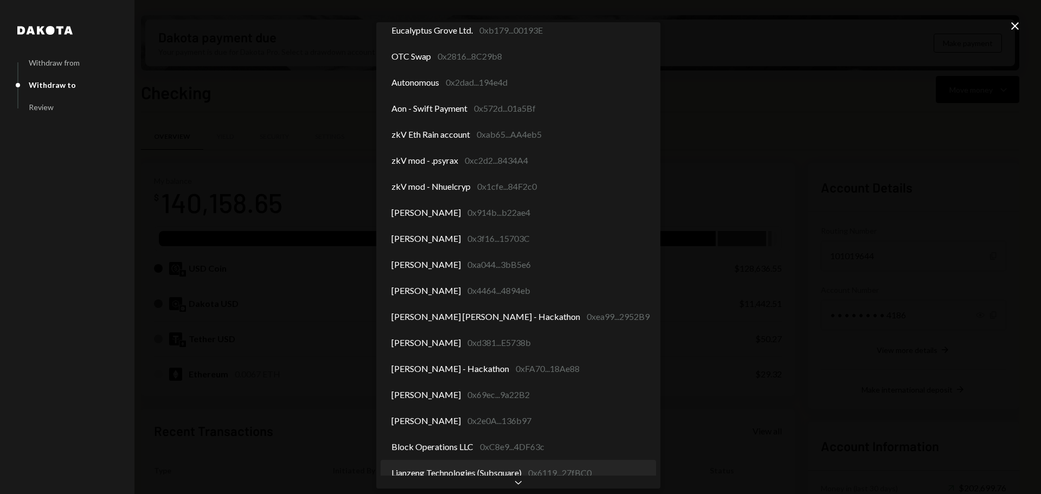
scroll to position [61, 0]
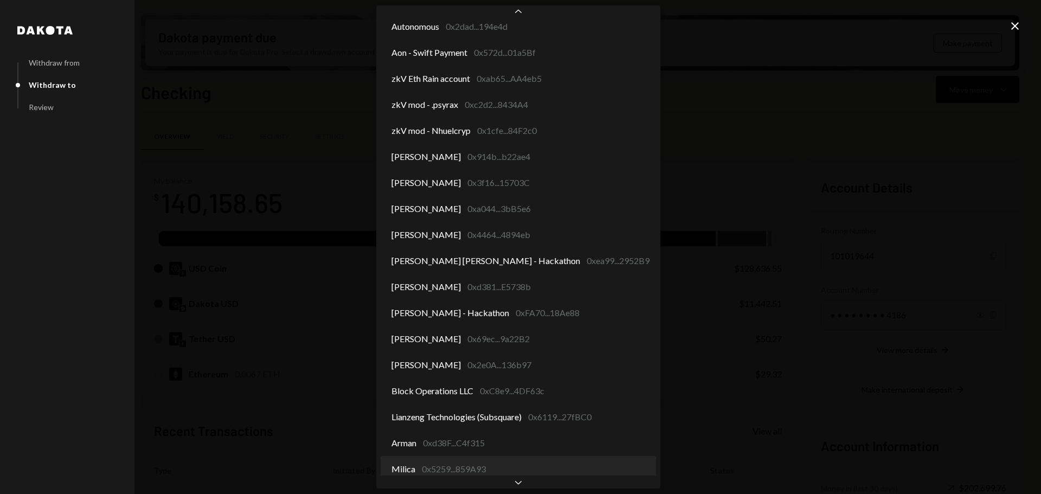
select select "**********"
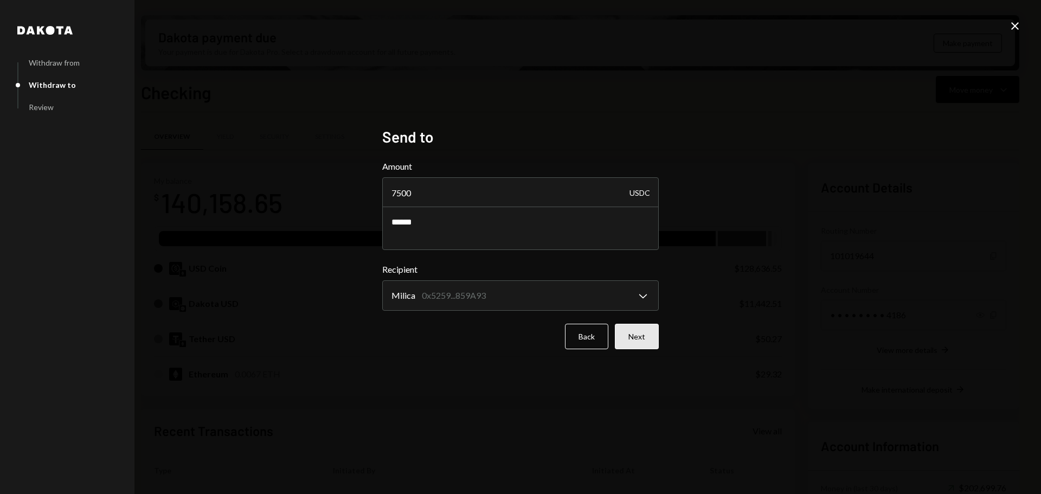
click at [637, 332] on button "Next" at bounding box center [637, 336] width 44 height 25
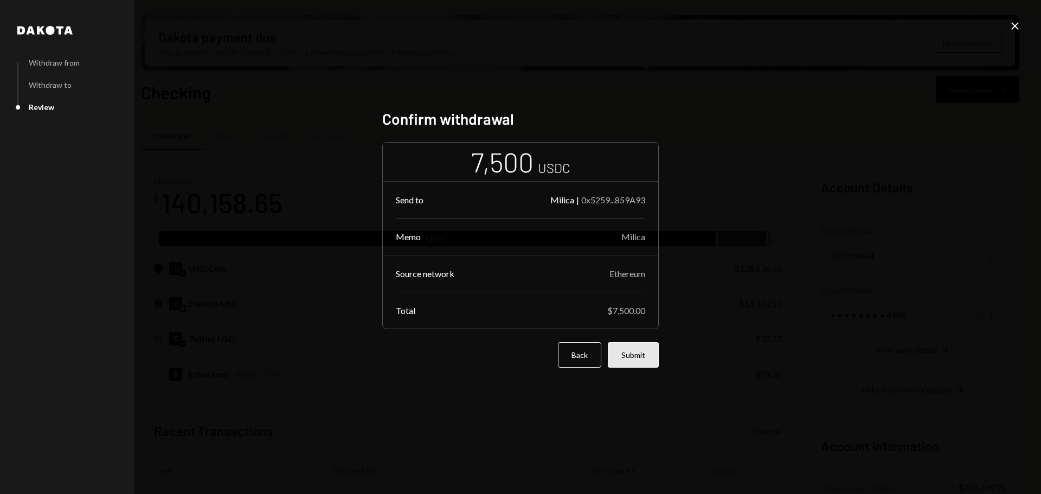
click at [647, 360] on button "Submit" at bounding box center [633, 354] width 51 height 25
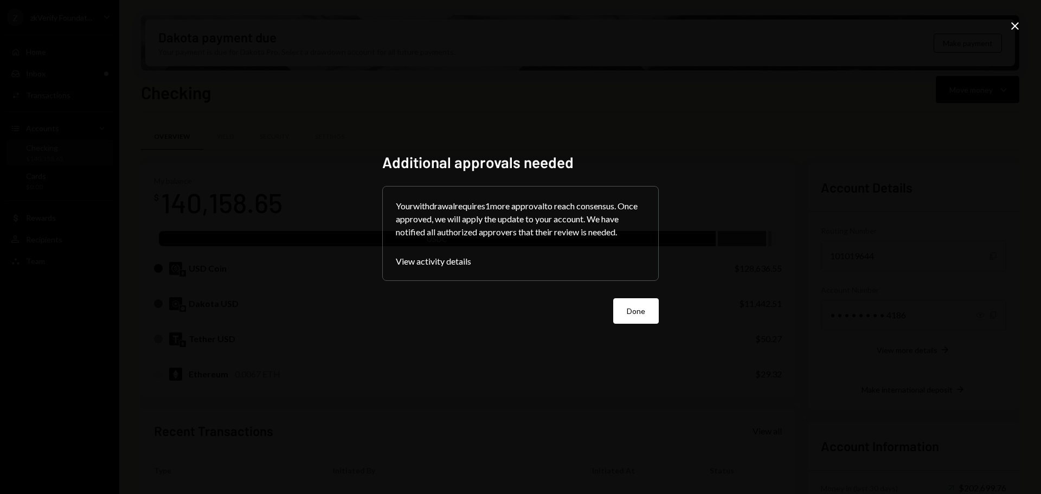
click at [634, 317] on button "Done" at bounding box center [636, 310] width 46 height 25
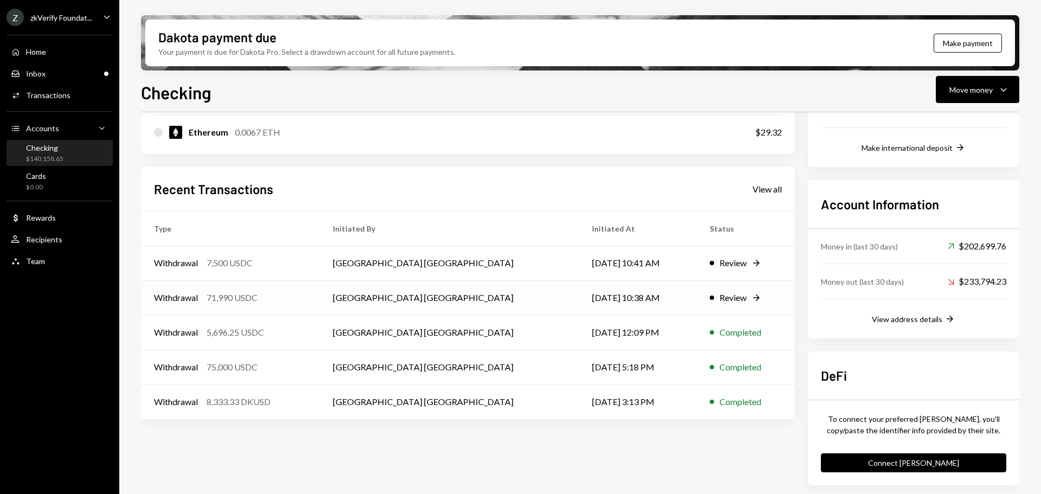
scroll to position [242, 0]
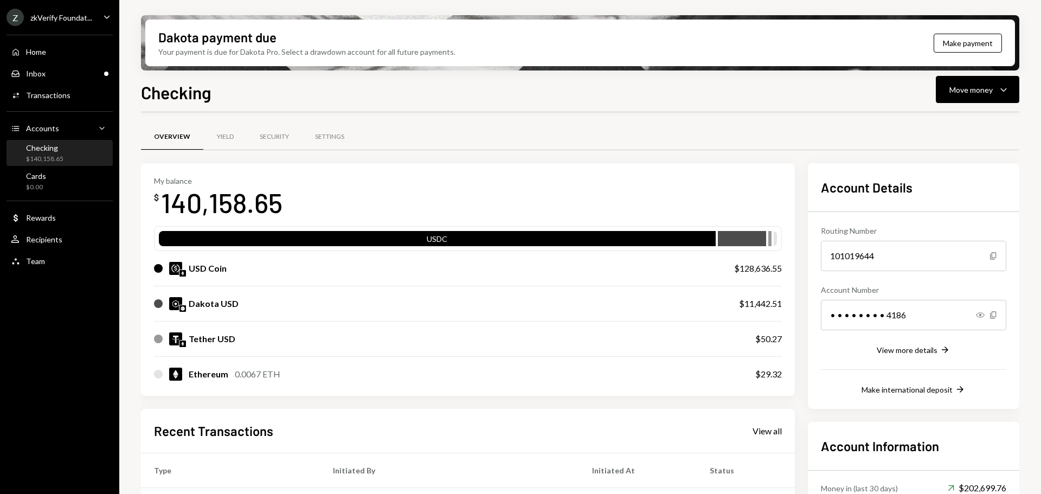
scroll to position [242, 0]
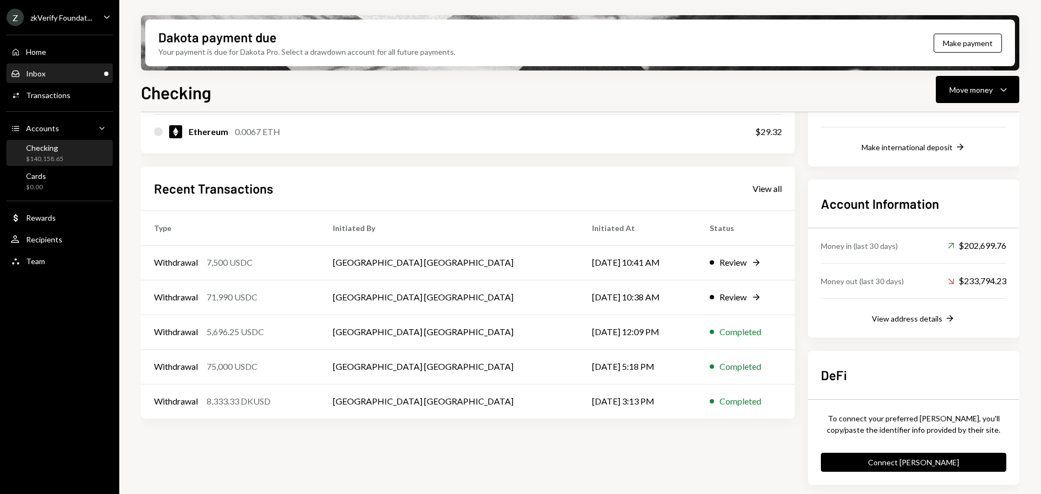
click at [78, 75] on div "Inbox Inbox" at bounding box center [60, 74] width 98 height 10
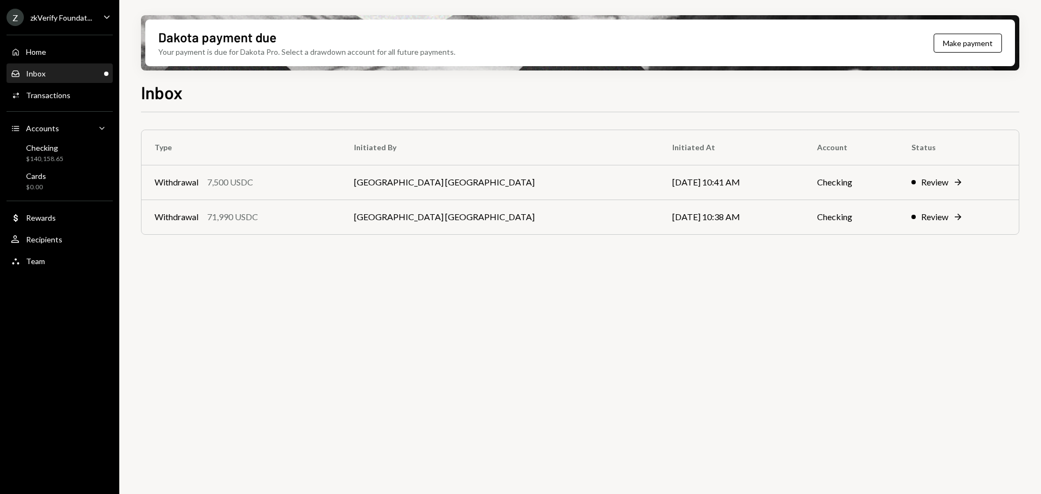
click at [79, 16] on div "zkVerify Foundat..." at bounding box center [61, 17] width 62 height 9
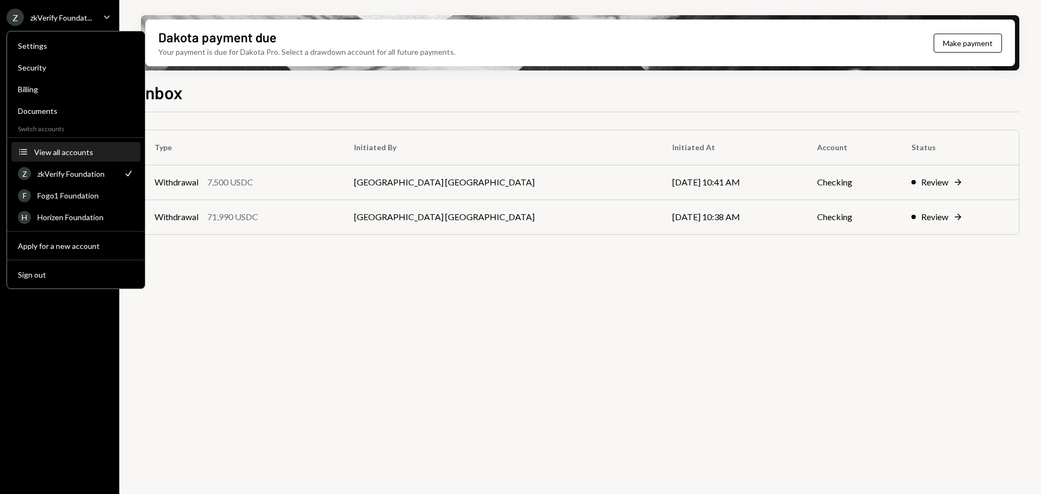
click at [73, 149] on div "View all accounts" at bounding box center [84, 151] width 100 height 9
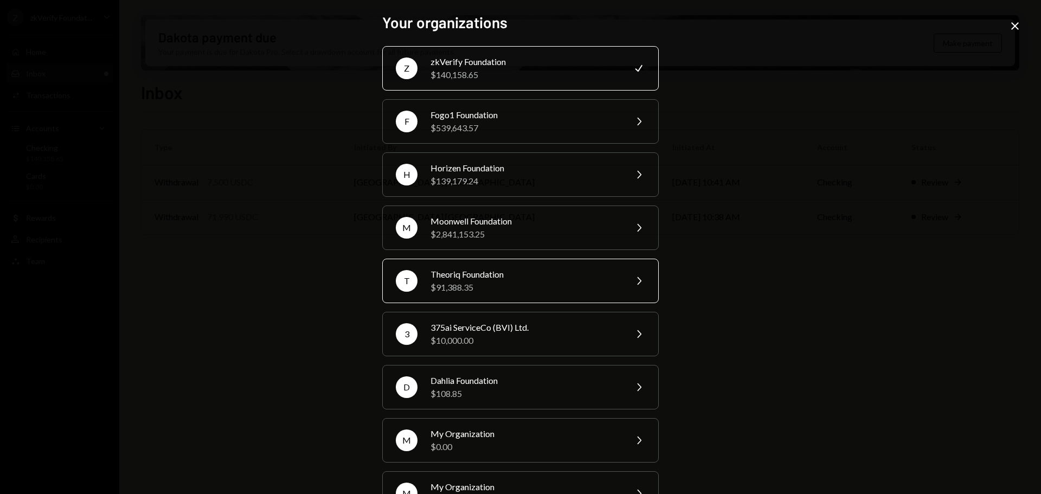
click at [474, 288] on div "$91,388.35" at bounding box center [524, 287] width 189 height 13
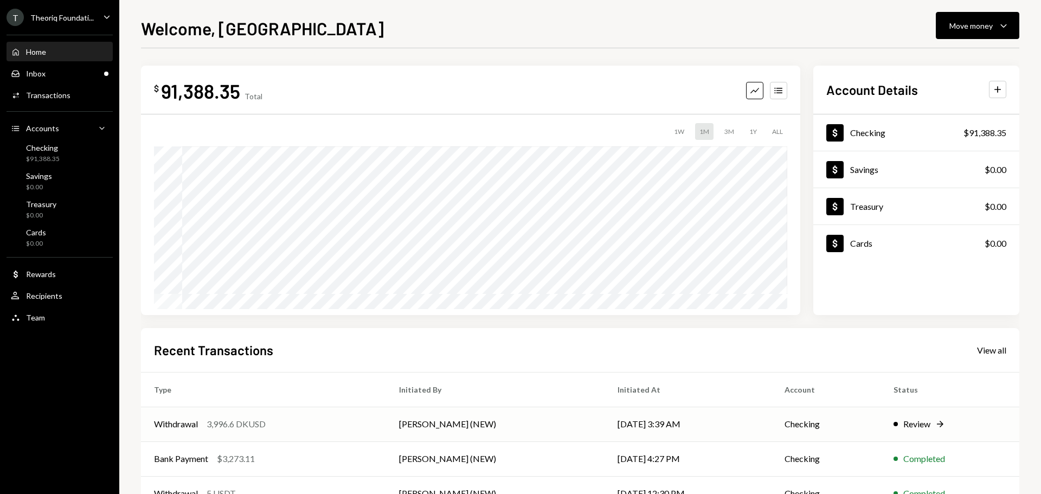
click at [276, 413] on td "Withdrawal 3,996.6 DKUSD" at bounding box center [263, 423] width 245 height 35
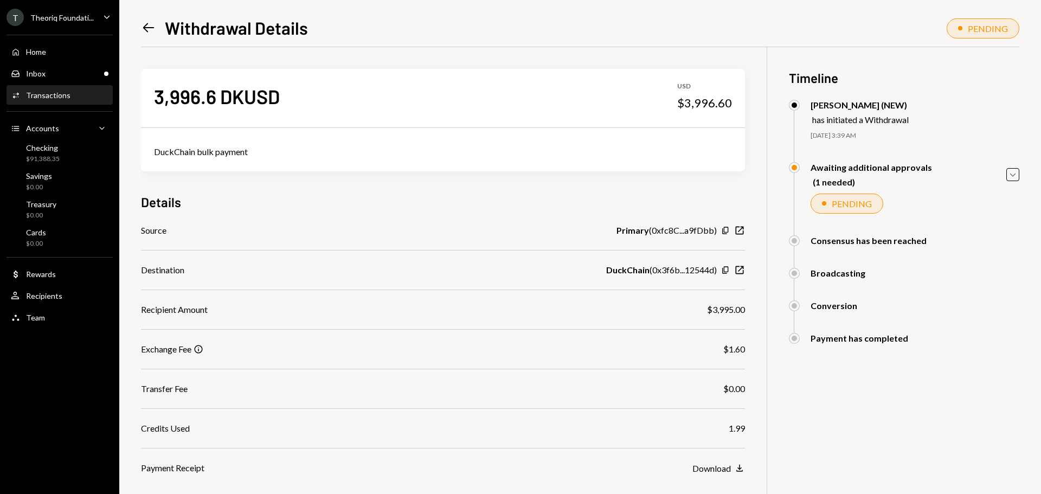
drag, startPoint x: 811, startPoint y: 399, endPoint x: 753, endPoint y: 381, distance: 60.7
click at [811, 399] on div "3,996.6 DKUSD USD $3,996.60 DuckChain bulk payment Details Source Primary ( 0xf…" at bounding box center [580, 308] width 878 height 522
drag, startPoint x: 649, startPoint y: 269, endPoint x: 708, endPoint y: 272, distance: 59.7
click at [712, 272] on div "DuckChain ( 0x3f6b...12544d )" at bounding box center [661, 269] width 111 height 13
click at [687, 272] on div "DuckChain ( 0x3f6b...12544d )" at bounding box center [661, 269] width 111 height 13
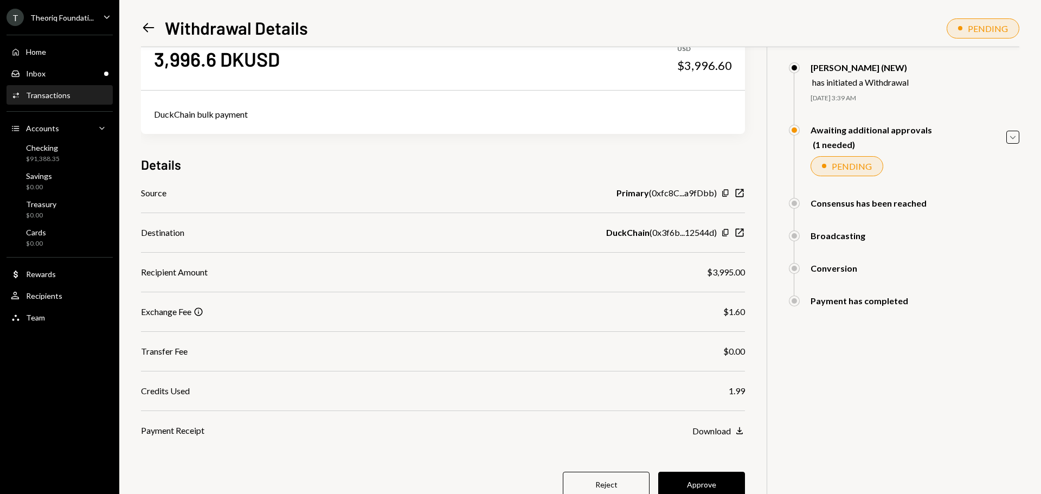
scroll to position [75, 0]
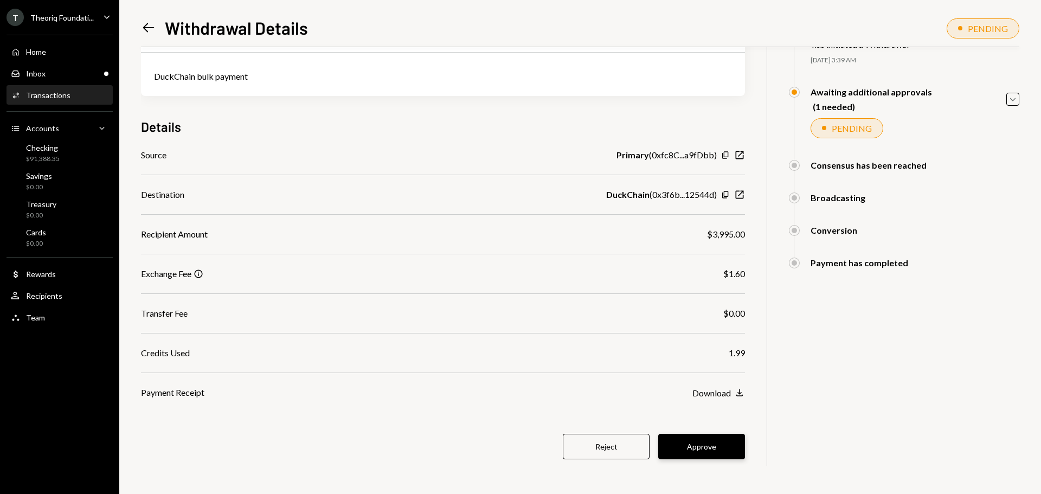
click at [704, 454] on button "Approve" at bounding box center [701, 446] width 87 height 25
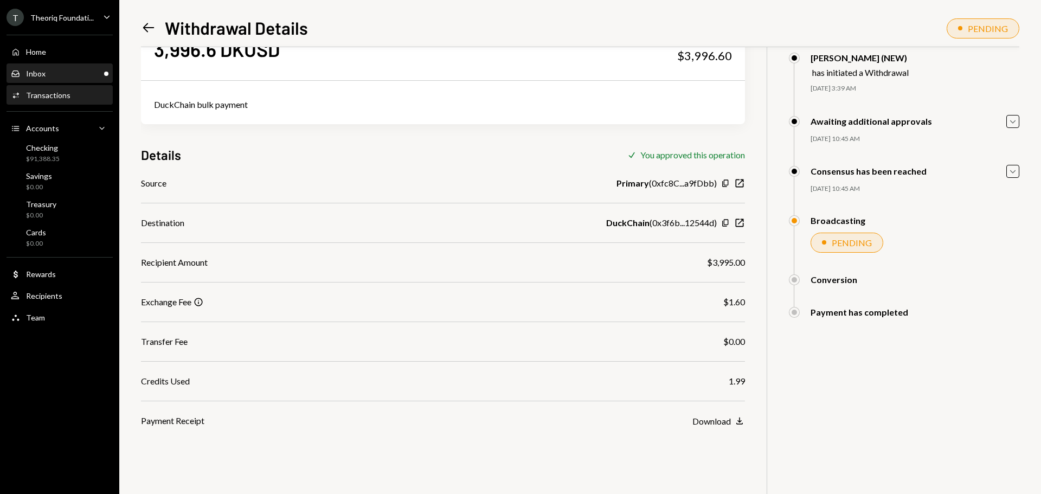
click at [70, 68] on div "Inbox Inbox" at bounding box center [60, 73] width 98 height 18
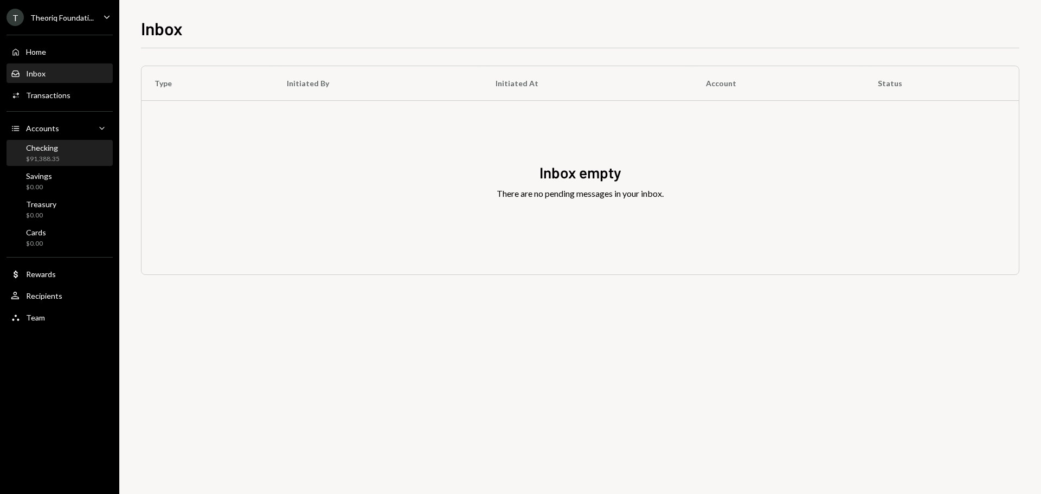
click at [48, 162] on div "$91,388.35" at bounding box center [43, 158] width 34 height 9
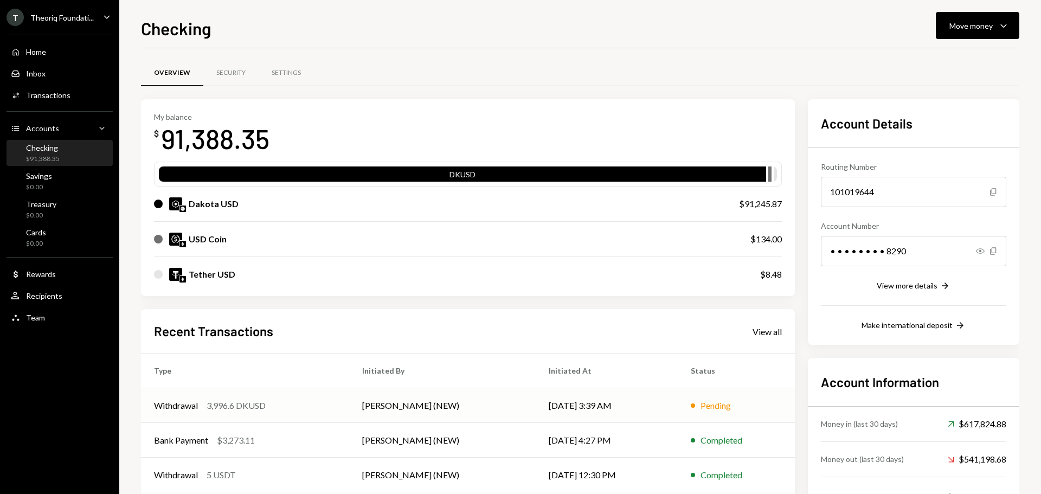
click at [197, 399] on div "Withdrawal" at bounding box center [176, 405] width 44 height 13
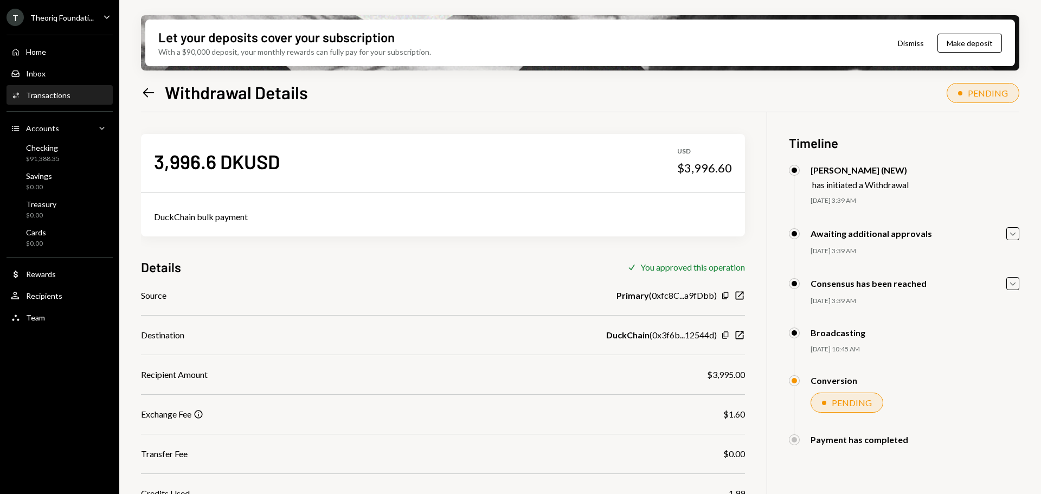
click at [62, 16] on div "Theoriq Foundati..." at bounding box center [61, 17] width 63 height 9
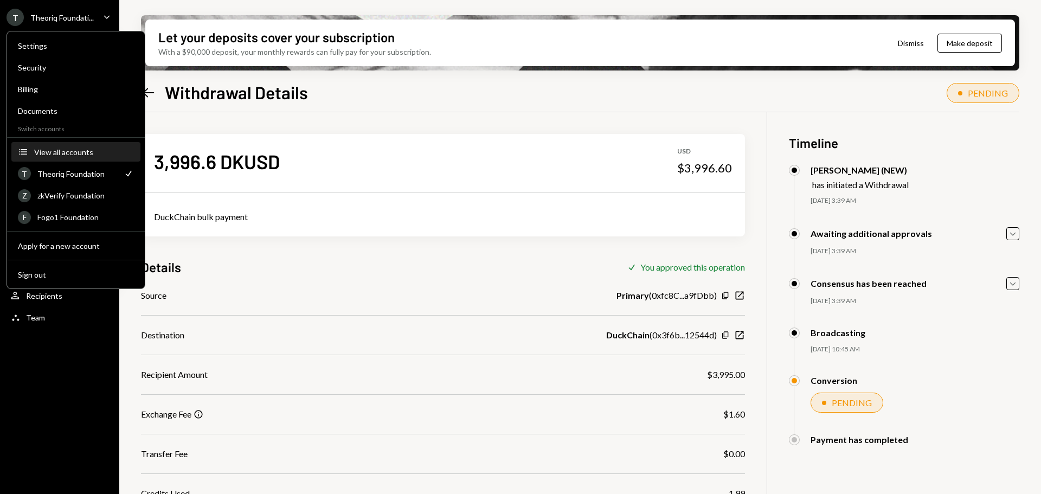
click at [62, 159] on button "Accounts View all accounts" at bounding box center [75, 153] width 129 height 20
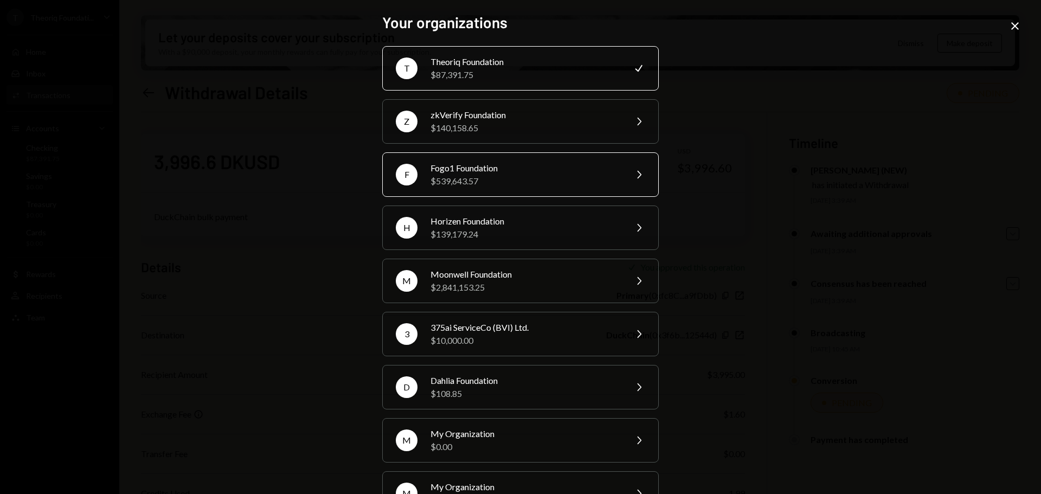
click at [479, 177] on div "$539,643.57" at bounding box center [524, 181] width 189 height 13
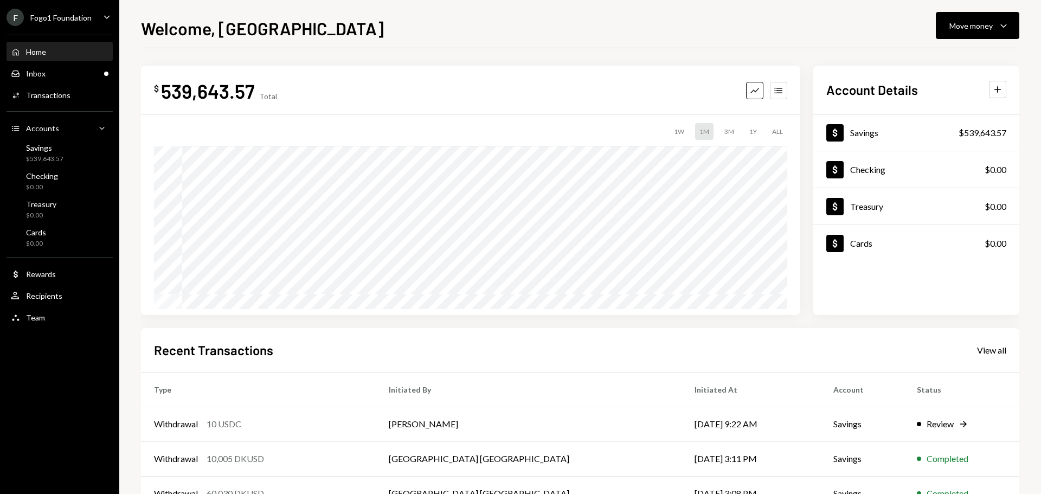
click at [82, 83] on div "Home Home Inbox Inbox Activities Transactions Accounts Accounts Caret Down Savi…" at bounding box center [59, 178] width 119 height 301
click at [82, 74] on div "Inbox Inbox" at bounding box center [60, 74] width 98 height 10
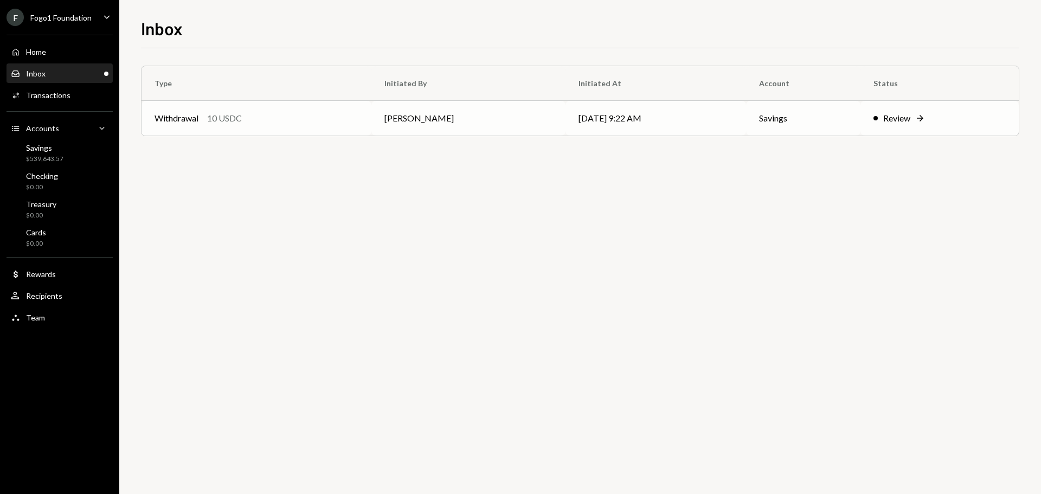
click at [197, 115] on div "Withdrawal" at bounding box center [176, 118] width 44 height 13
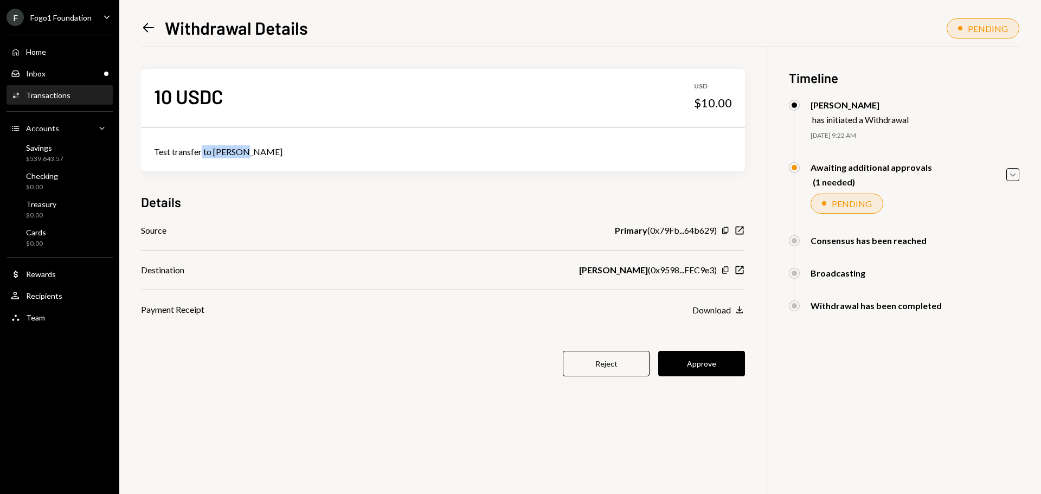
drag, startPoint x: 201, startPoint y: 152, endPoint x: 249, endPoint y: 154, distance: 48.8
click at [248, 153] on div "Test transfer to [PERSON_NAME]" at bounding box center [443, 151] width 578 height 13
drag, startPoint x: 646, startPoint y: 268, endPoint x: 715, endPoint y: 269, distance: 69.9
click at [715, 269] on div "[PERSON_NAME] ( 0x9598...FEC9e3 )" at bounding box center [648, 269] width 138 height 13
click at [692, 370] on button "Approve" at bounding box center [701, 363] width 87 height 25
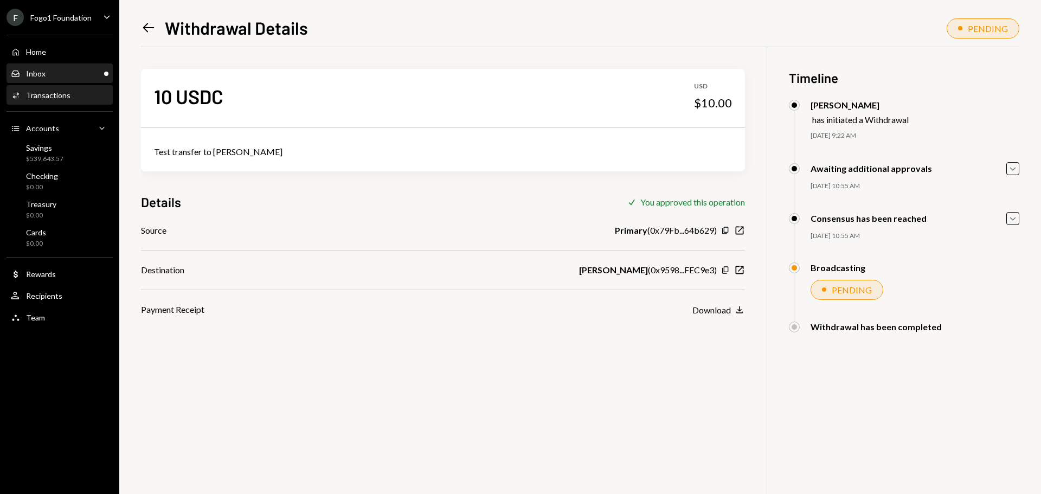
click at [82, 67] on div "Inbox Inbox" at bounding box center [60, 73] width 98 height 18
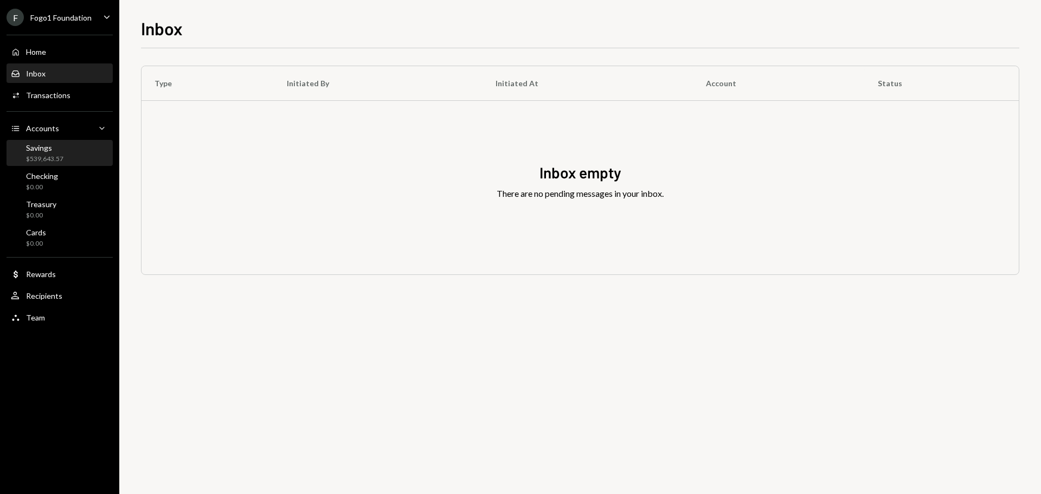
click at [63, 156] on div "Savings $539,643.57" at bounding box center [60, 153] width 98 height 21
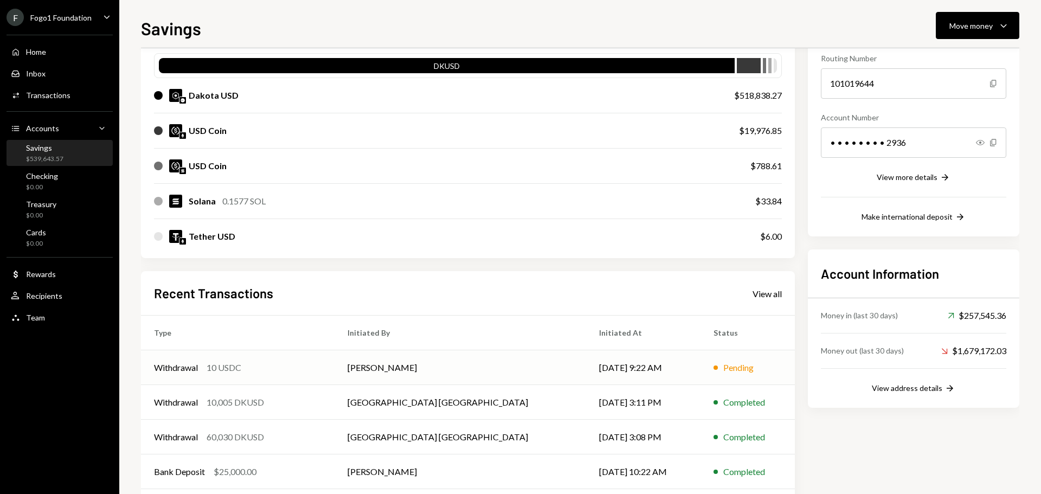
scroll to position [160, 0]
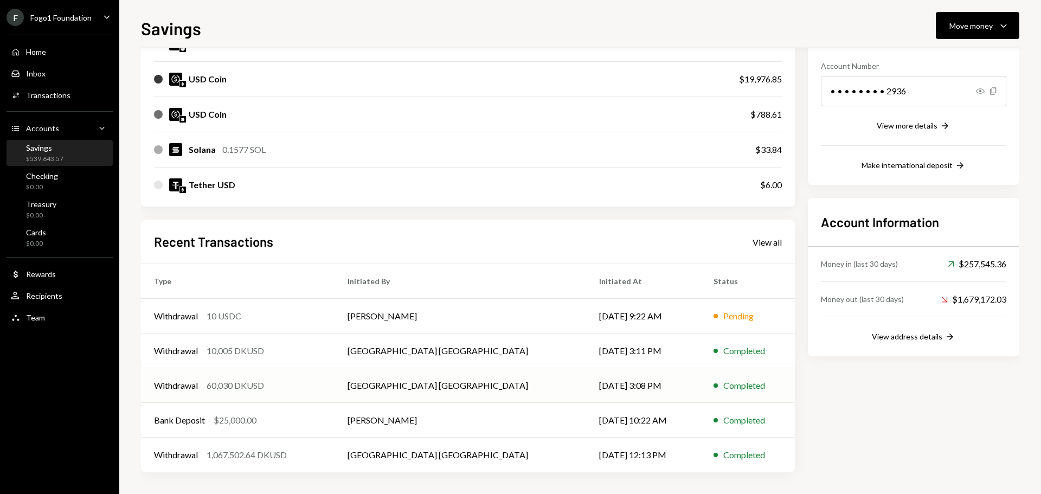
click at [723, 386] on div "Completed" at bounding box center [744, 385] width 42 height 13
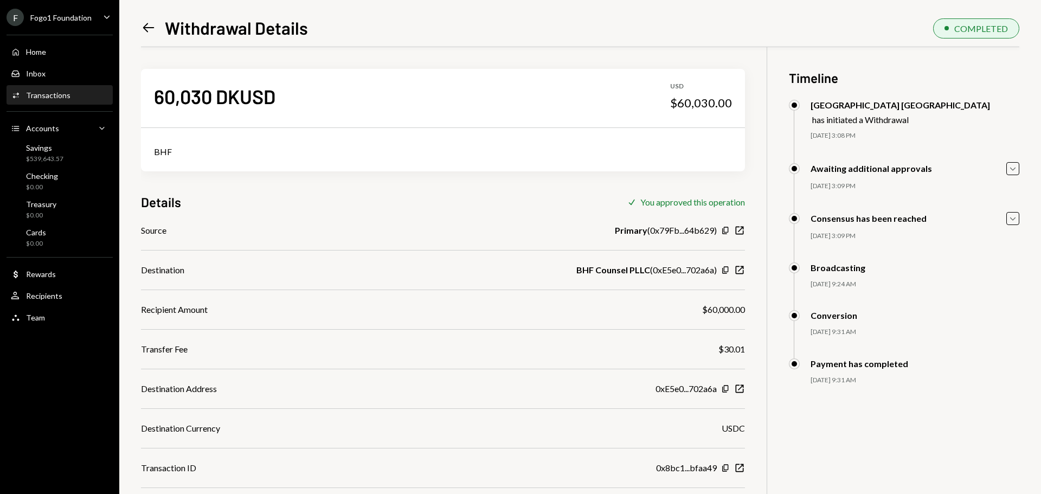
scroll to position [47, 0]
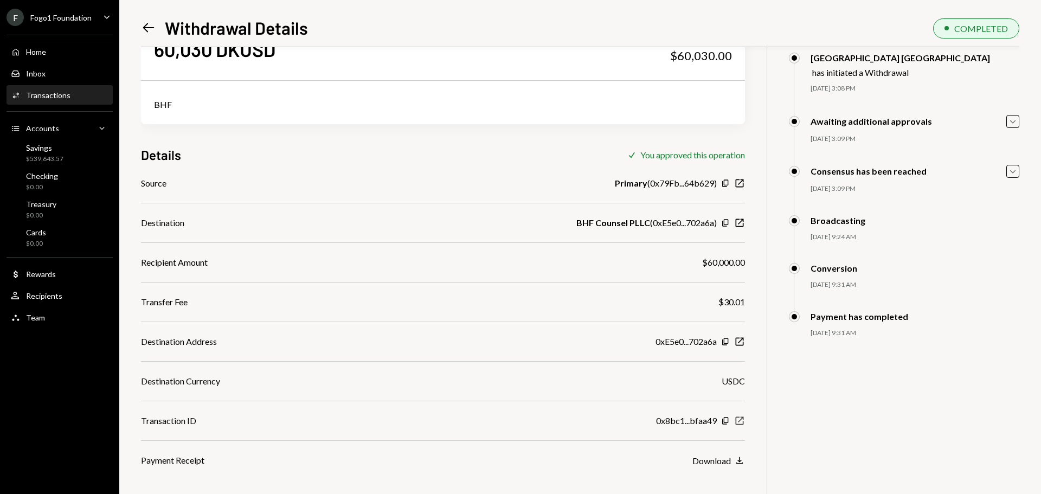
click at [741, 423] on icon "New Window" at bounding box center [739, 420] width 11 height 11
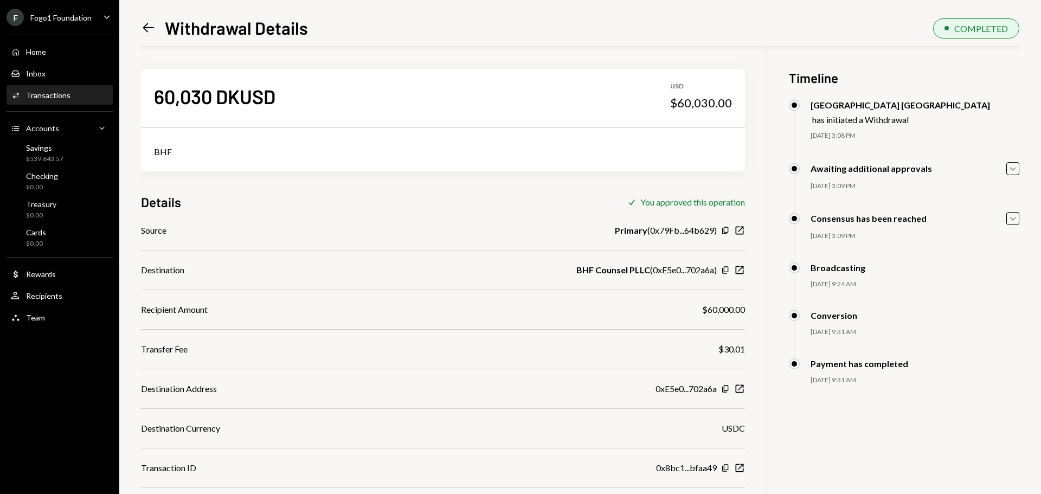
scroll to position [47, 0]
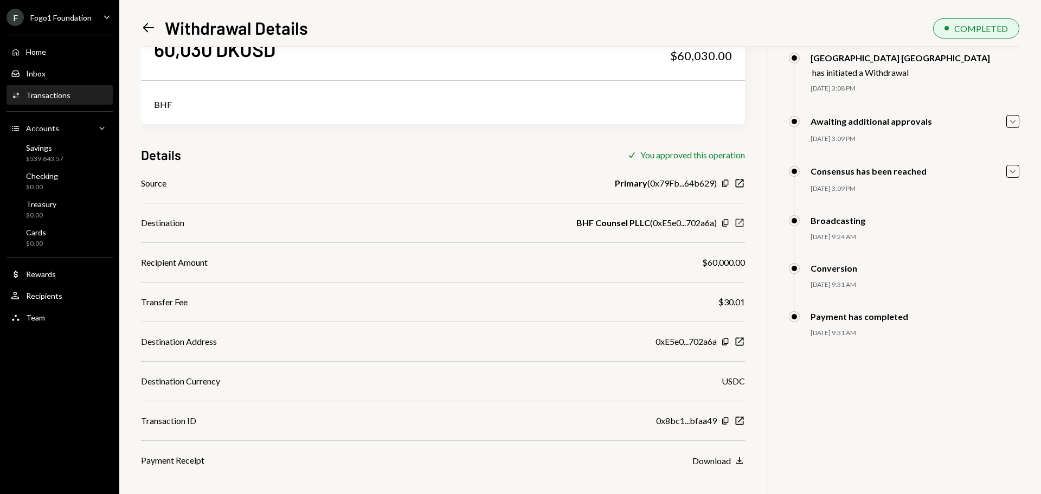
click at [738, 220] on icon "button" at bounding box center [739, 223] width 8 height 8
drag, startPoint x: 186, startPoint y: 261, endPoint x: 637, endPoint y: 261, distance: 451.5
click at [637, 261] on div "Recipient Amount $60,000.00" at bounding box center [443, 262] width 604 height 13
drag, startPoint x: 587, startPoint y: 220, endPoint x: 662, endPoint y: 220, distance: 75.3
click at [662, 220] on div "BHF Counsel PLLC ( 0xE5e0...702a6a )" at bounding box center [646, 222] width 140 height 13
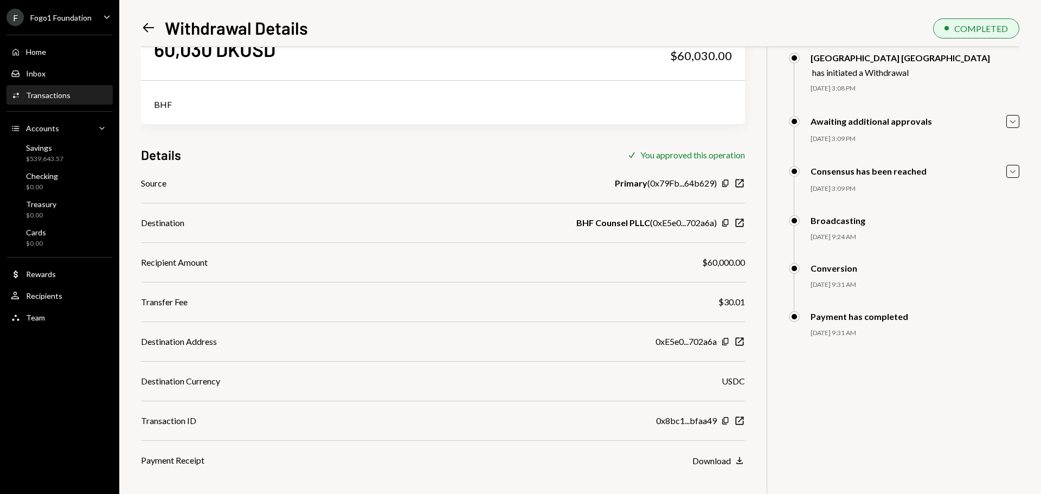
click at [681, 223] on div "BHF Counsel PLLC ( 0xE5e0...702a6a )" at bounding box center [646, 222] width 140 height 13
drag, startPoint x: 651, startPoint y: 222, endPoint x: 680, endPoint y: 222, distance: 28.2
click at [680, 222] on div "BHF Counsel PLLC ( 0xE5e0...702a6a )" at bounding box center [646, 222] width 140 height 13
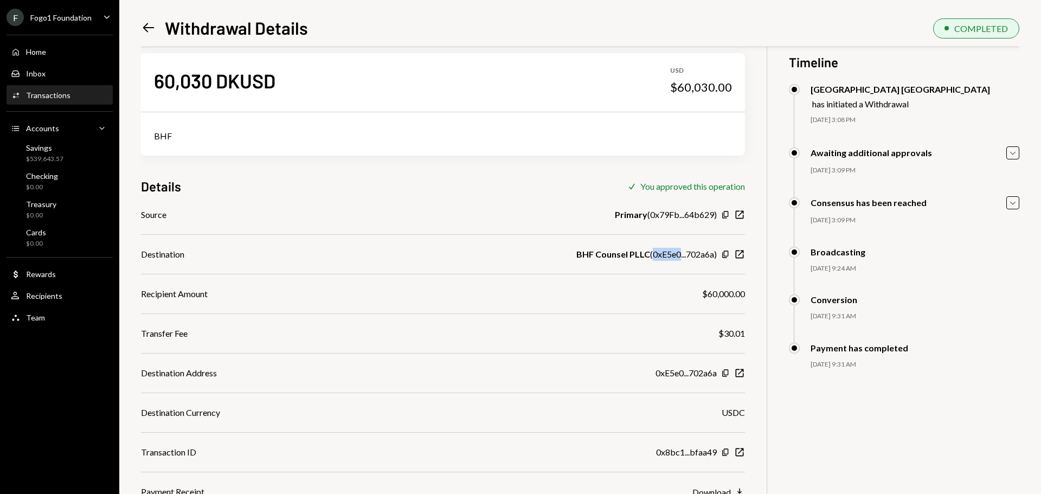
scroll to position [0, 0]
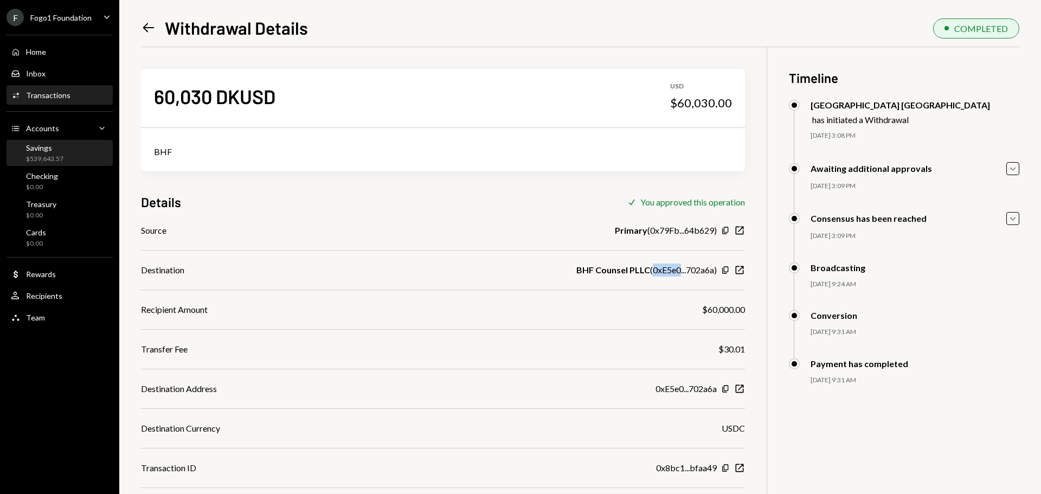
click at [60, 152] on div "Savings $539,643.57" at bounding box center [44, 153] width 37 height 21
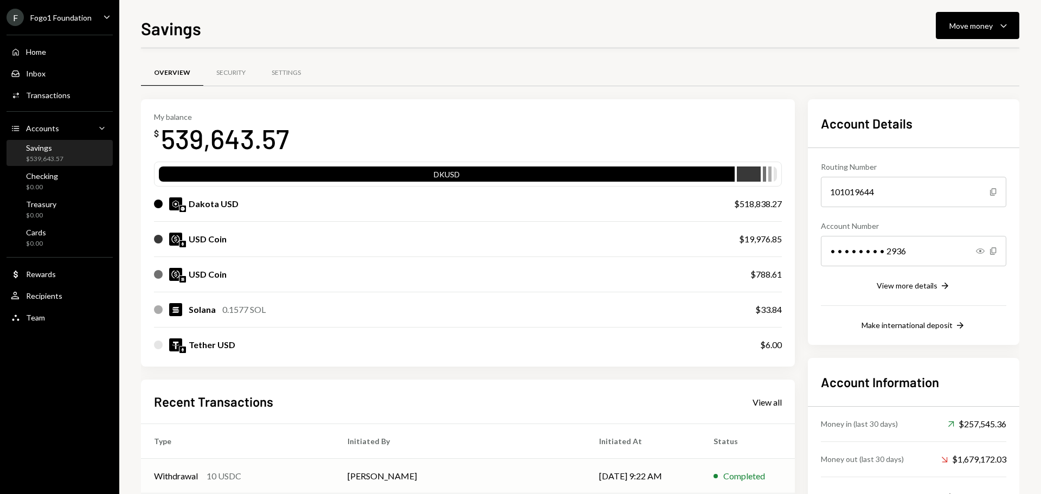
scroll to position [160, 0]
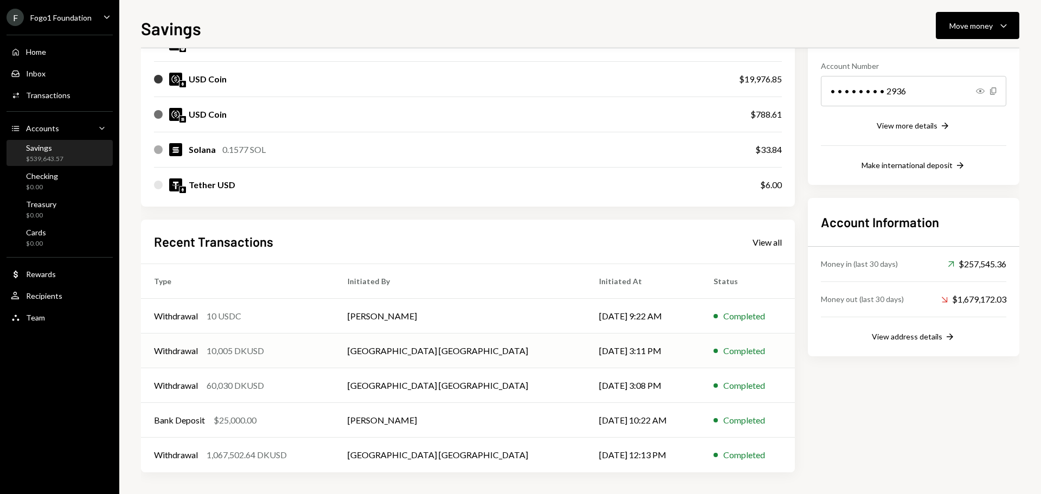
click at [277, 354] on div "Withdrawal 10,005 DKUSD" at bounding box center [237, 350] width 167 height 13
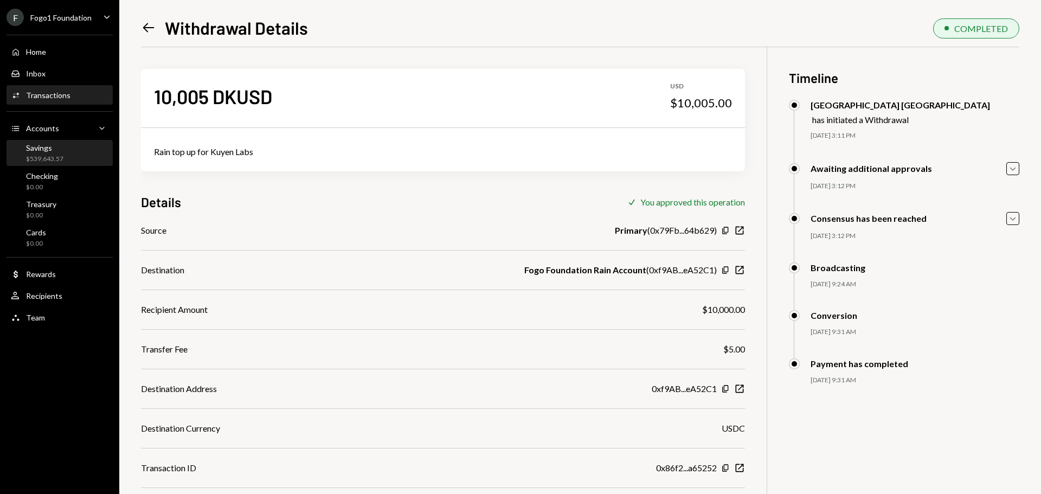
click at [67, 152] on div "Savings $539,643.57" at bounding box center [60, 153] width 98 height 21
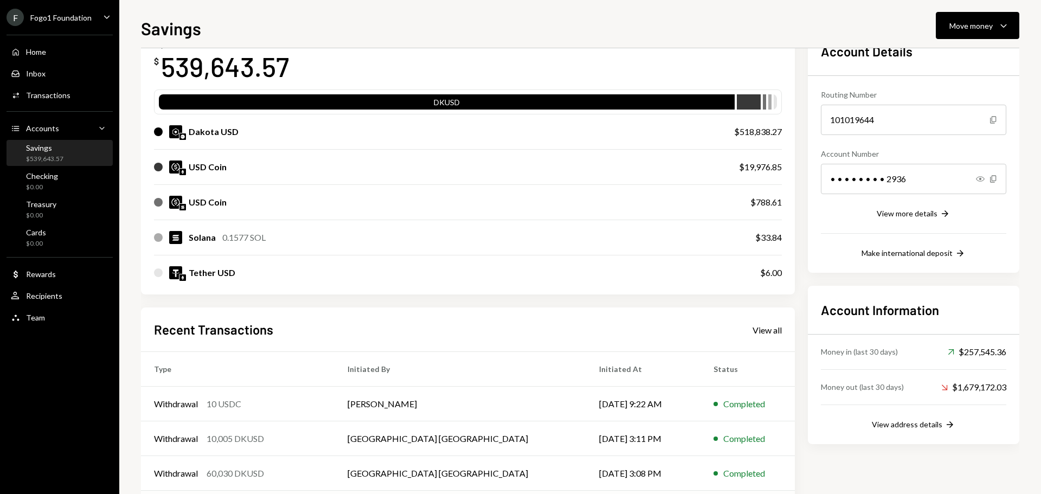
scroll to position [160, 0]
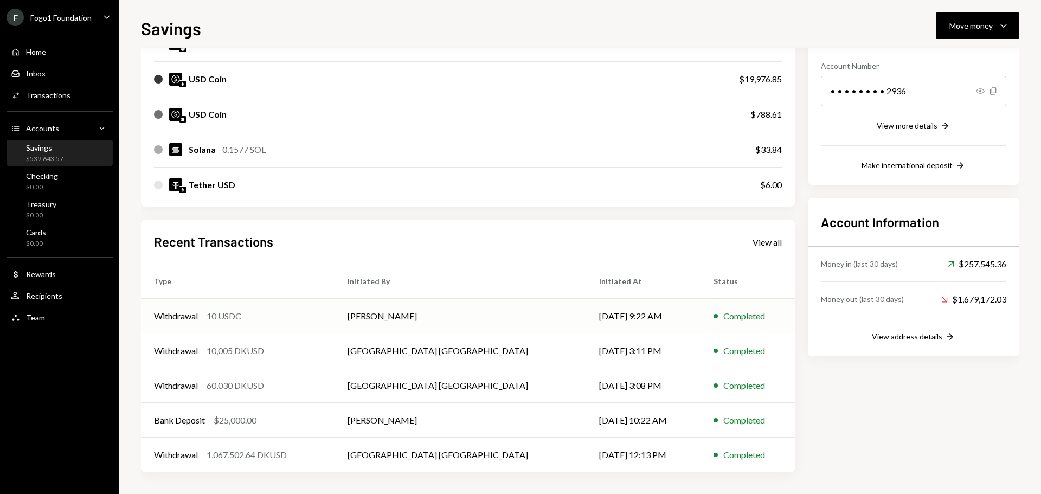
click at [294, 320] on div "Withdrawal 10 USDC" at bounding box center [237, 315] width 167 height 13
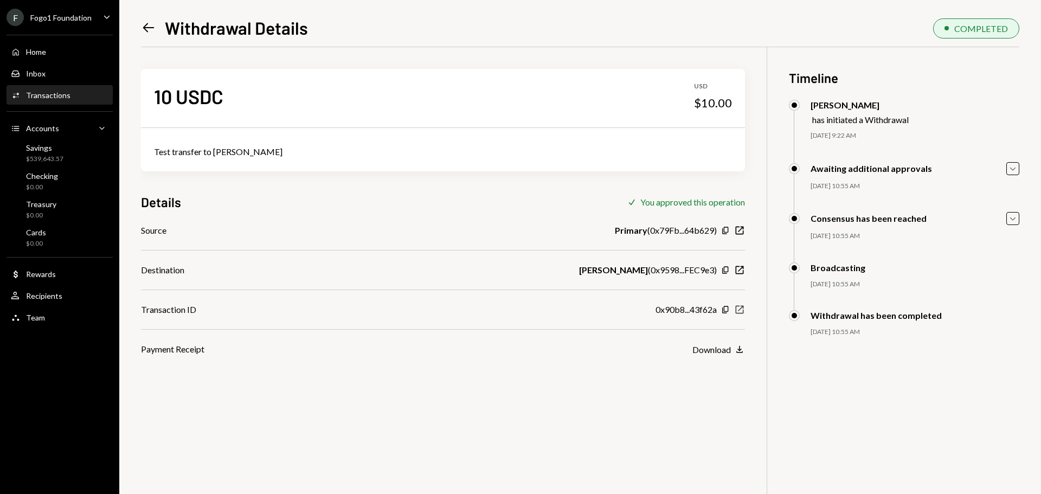
click at [740, 308] on icon "button" at bounding box center [739, 310] width 8 height 8
click at [57, 157] on div "$539,633.57" at bounding box center [44, 158] width 37 height 9
